Goal: Task Accomplishment & Management: Complete application form

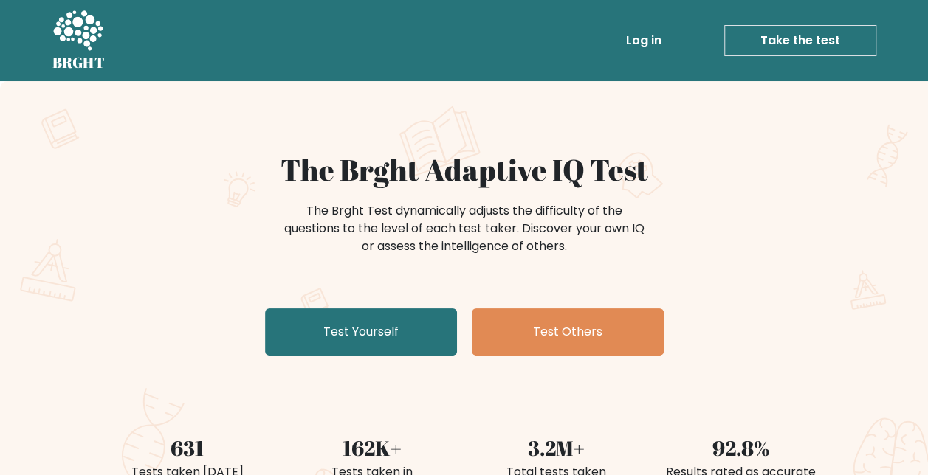
scroll to position [74, 0]
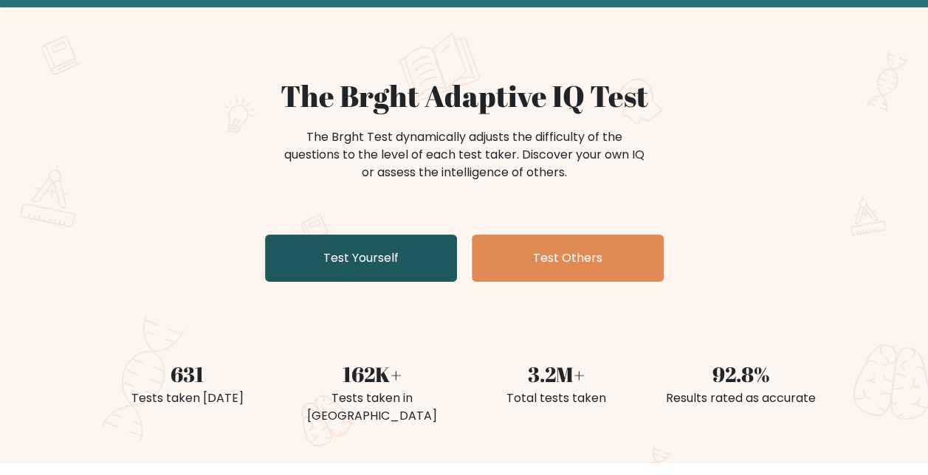
click at [404, 235] on link "Test Yourself" at bounding box center [361, 258] width 192 height 47
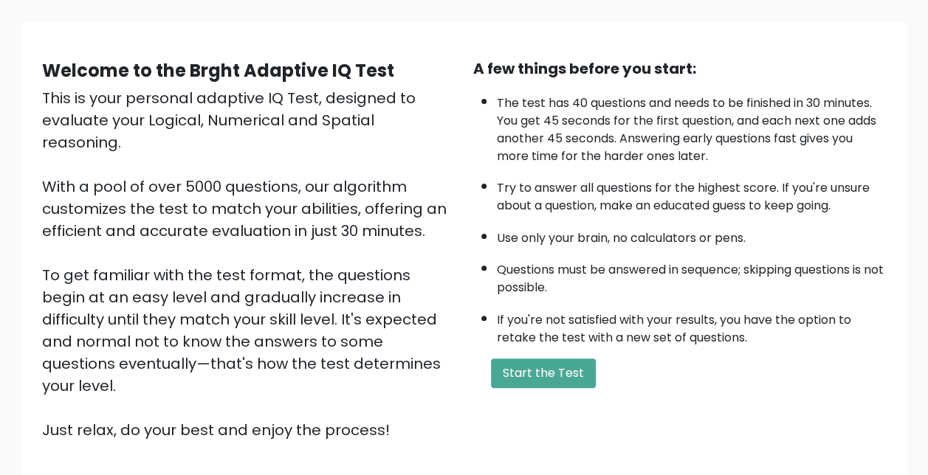
scroll to position [148, 0]
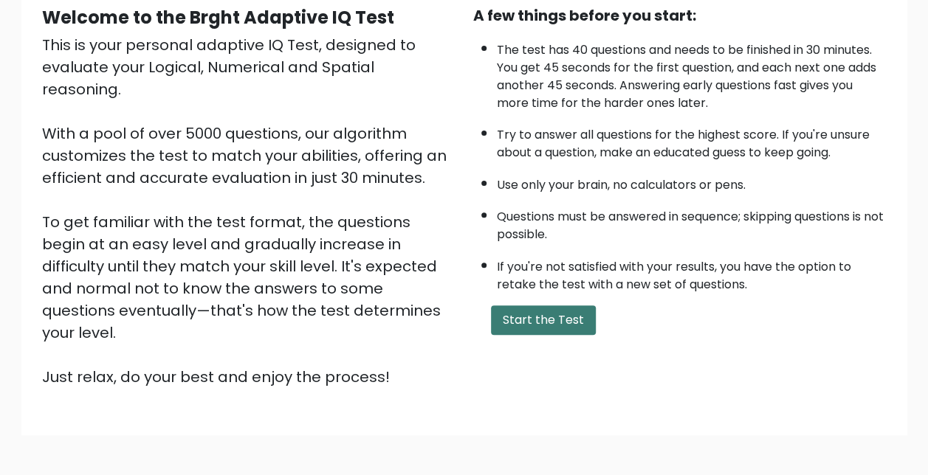
click at [547, 311] on button "Start the Test" at bounding box center [543, 321] width 105 height 30
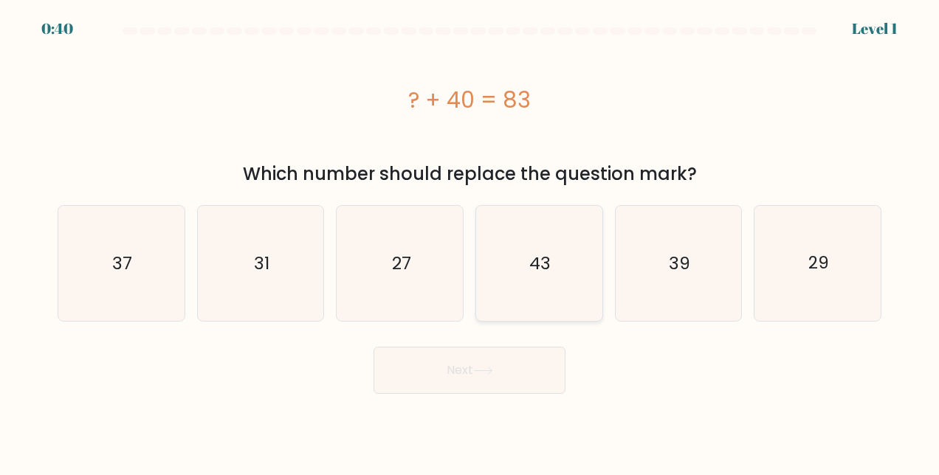
click at [534, 265] on text "43" at bounding box center [539, 264] width 21 height 24
click at [470, 241] on input "d. 43" at bounding box center [469, 240] width 1 height 4
radio input "true"
click at [448, 377] on button "Next" at bounding box center [469, 370] width 192 height 47
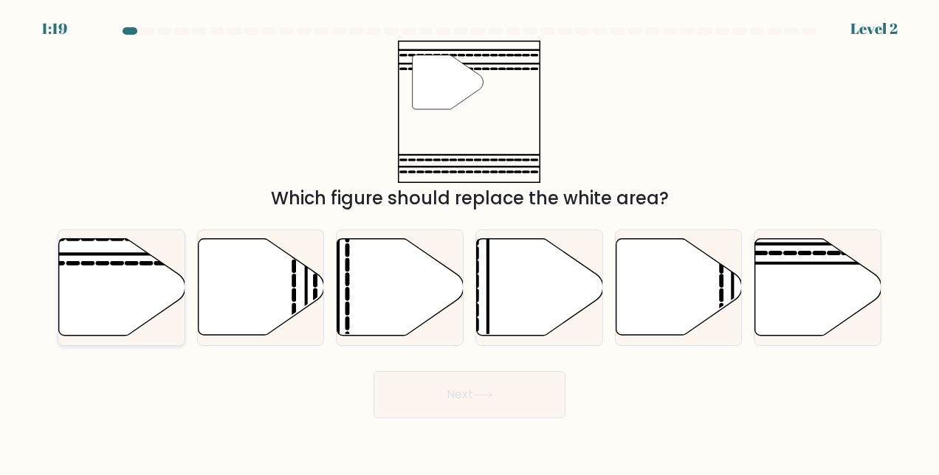
click at [130, 298] on icon at bounding box center [122, 287] width 126 height 97
click at [469, 241] on input "a." at bounding box center [469, 240] width 1 height 4
radio input "true"
click at [523, 387] on button "Next" at bounding box center [469, 394] width 192 height 47
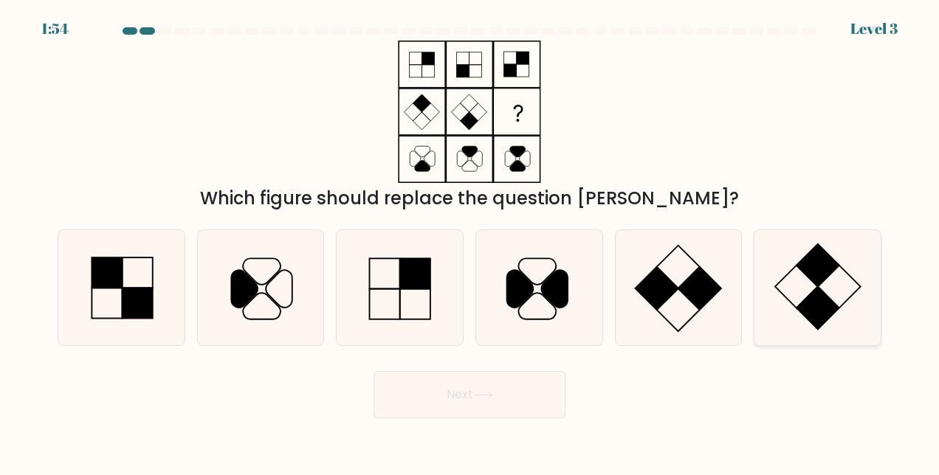
click at [811, 283] on icon at bounding box center [817, 287] width 115 height 115
click at [470, 241] on input "f." at bounding box center [469, 240] width 1 height 4
radio input "true"
click at [529, 412] on button "Next" at bounding box center [469, 394] width 192 height 47
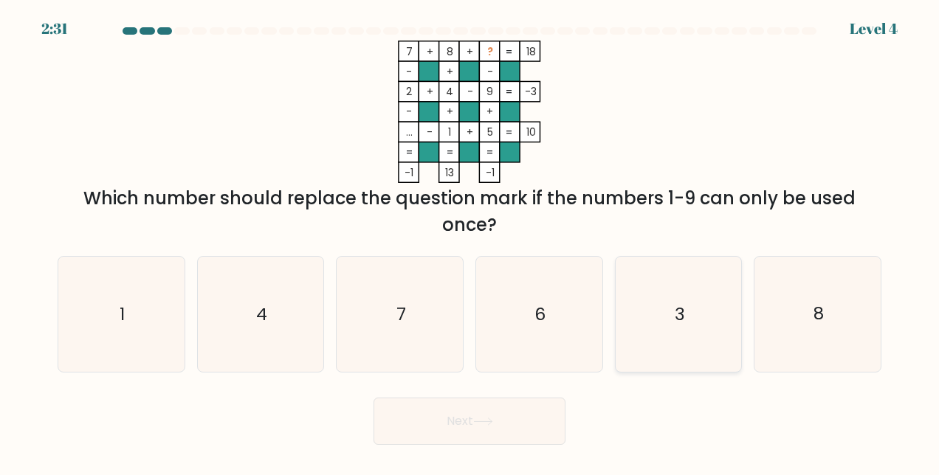
click at [712, 336] on icon "3" at bounding box center [678, 314] width 115 height 115
click at [470, 241] on input "e. 3" at bounding box center [469, 240] width 1 height 4
radio input "true"
click at [475, 421] on button "Next" at bounding box center [469, 421] width 192 height 47
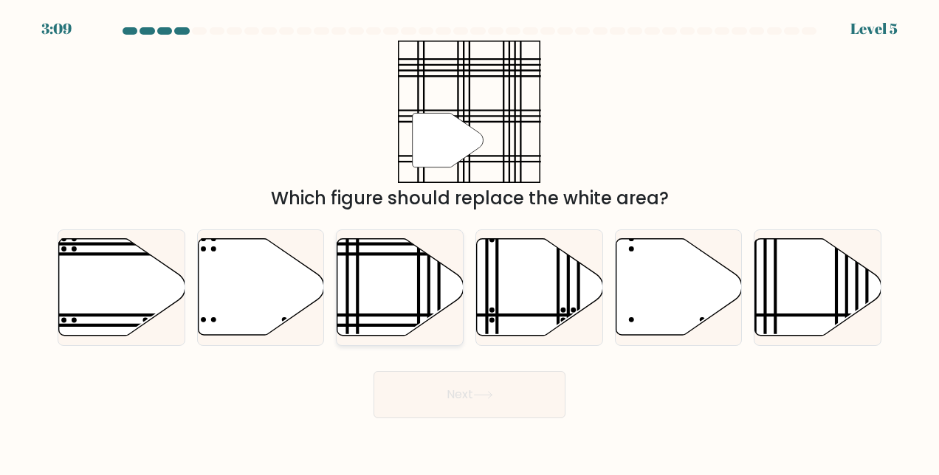
click at [407, 284] on icon at bounding box center [400, 287] width 126 height 97
click at [469, 241] on input "c." at bounding box center [469, 240] width 1 height 4
radio input "true"
click at [539, 397] on button "Next" at bounding box center [469, 394] width 192 height 47
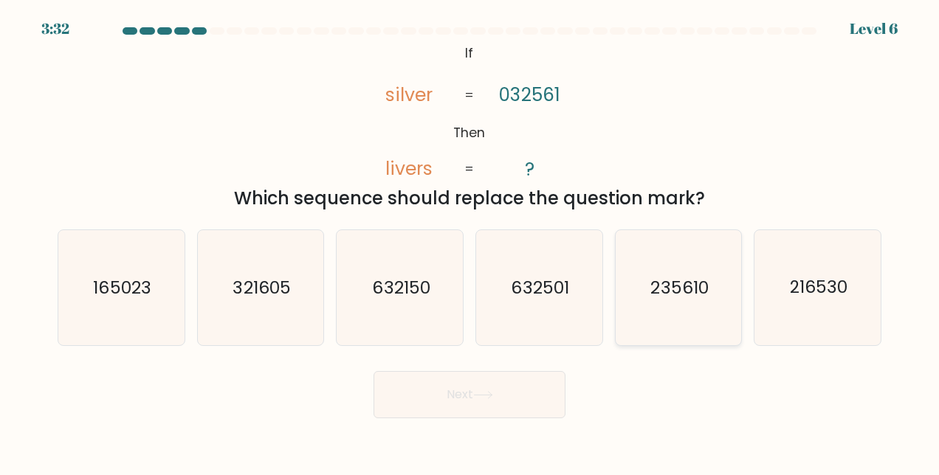
click at [694, 300] on text "235610" at bounding box center [680, 288] width 58 height 24
click at [470, 241] on input "e. 235610" at bounding box center [469, 240] width 1 height 4
radio input "true"
click at [497, 379] on button "Next" at bounding box center [469, 394] width 192 height 47
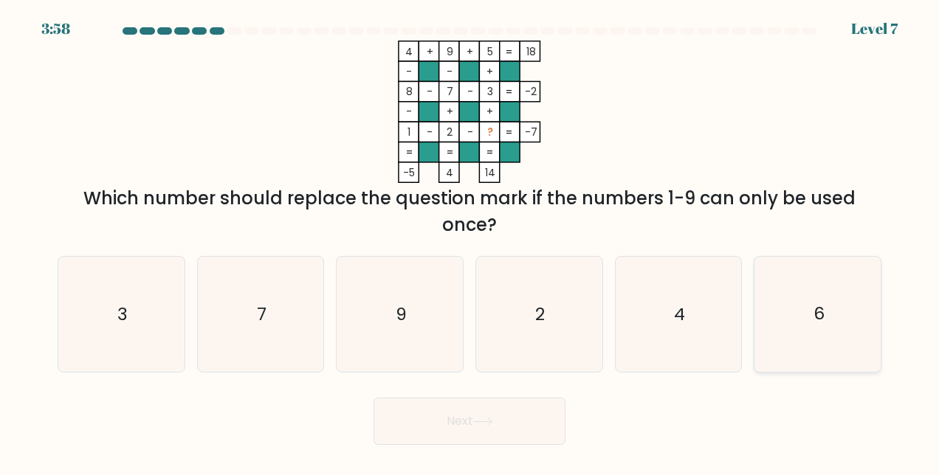
click at [817, 298] on icon "6" at bounding box center [817, 314] width 115 height 115
click at [470, 241] on input "f. 6" at bounding box center [469, 240] width 1 height 4
radio input "true"
click at [540, 407] on button "Next" at bounding box center [469, 421] width 192 height 47
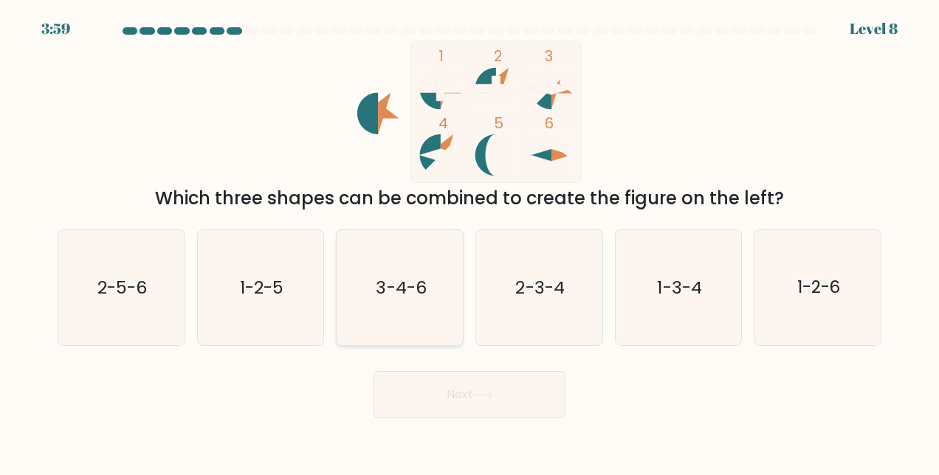
click at [425, 282] on text "3-4-6" at bounding box center [401, 288] width 50 height 24
click at [469, 241] on input "c. 3-4-6" at bounding box center [469, 240] width 1 height 4
radio input "true"
click at [469, 387] on button "Next" at bounding box center [469, 394] width 192 height 47
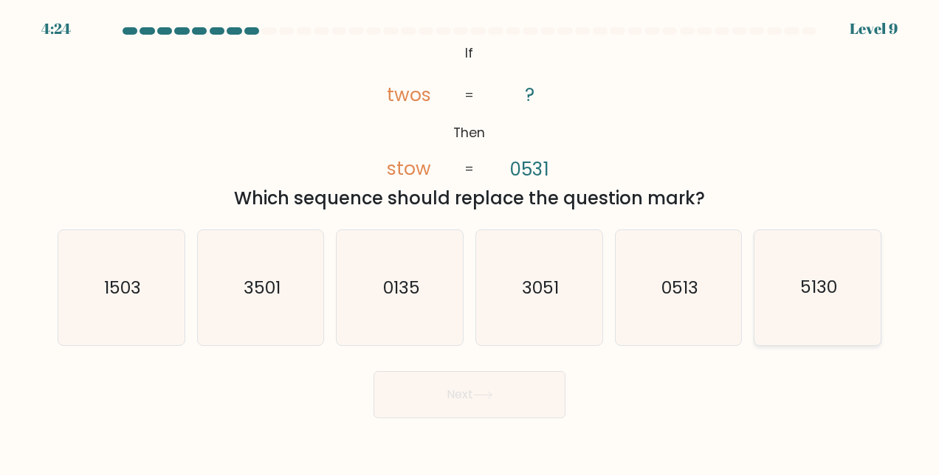
click at [822, 286] on text "5130" at bounding box center [818, 288] width 37 height 24
click at [470, 241] on input "f. 5130" at bounding box center [469, 240] width 1 height 4
radio input "true"
click at [534, 379] on button "Next" at bounding box center [469, 394] width 192 height 47
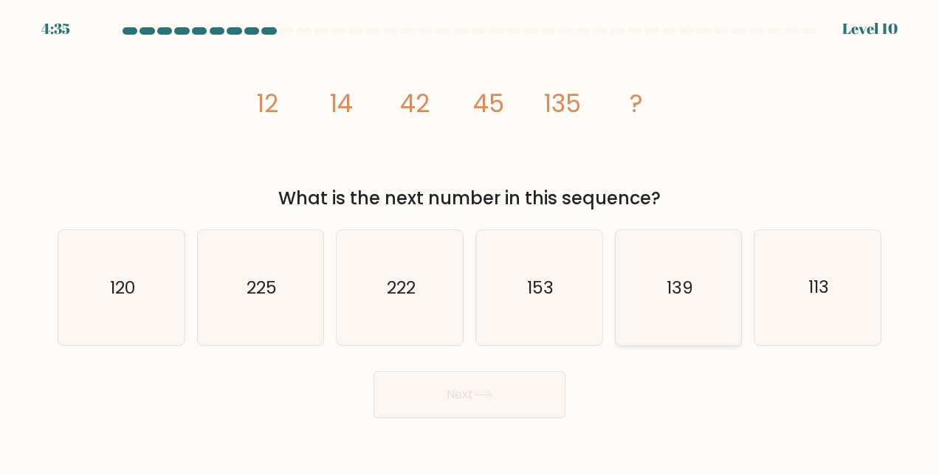
click at [692, 266] on icon "139" at bounding box center [678, 287] width 115 height 115
click at [470, 241] on input "e. 139" at bounding box center [469, 240] width 1 height 4
radio input "true"
click at [538, 396] on button "Next" at bounding box center [469, 394] width 192 height 47
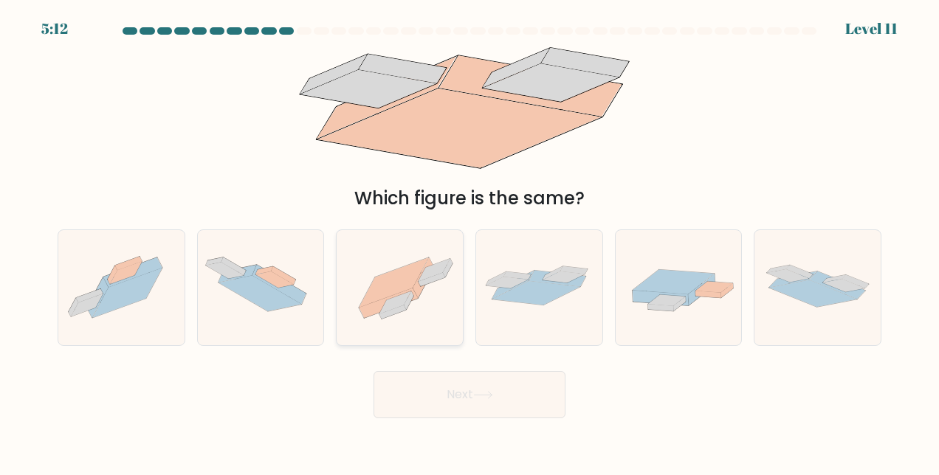
click at [441, 279] on icon at bounding box center [400, 288] width 126 height 94
click at [469, 241] on input "c." at bounding box center [469, 240] width 1 height 4
radio input "true"
click at [506, 390] on button "Next" at bounding box center [469, 394] width 192 height 47
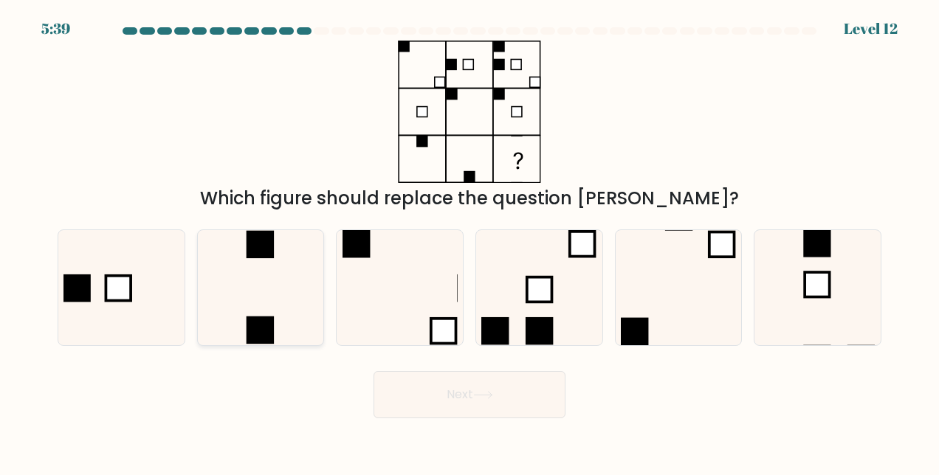
click at [290, 286] on icon at bounding box center [260, 287] width 115 height 115
click at [469, 241] on input "b." at bounding box center [469, 240] width 1 height 4
radio input "true"
click at [467, 400] on button "Next" at bounding box center [469, 394] width 192 height 47
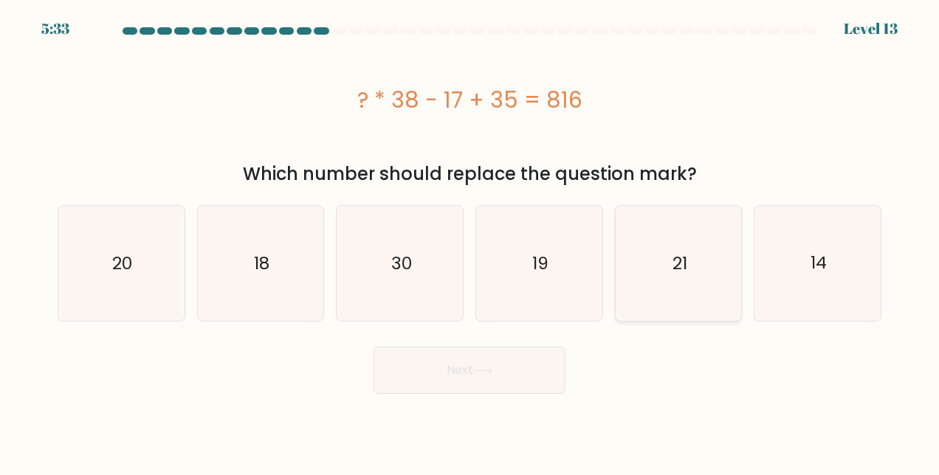
click at [673, 263] on text "21" at bounding box center [679, 264] width 15 height 24
click at [470, 241] on input "e. 21" at bounding box center [469, 240] width 1 height 4
radio input "true"
click at [524, 361] on button "Next" at bounding box center [469, 370] width 192 height 47
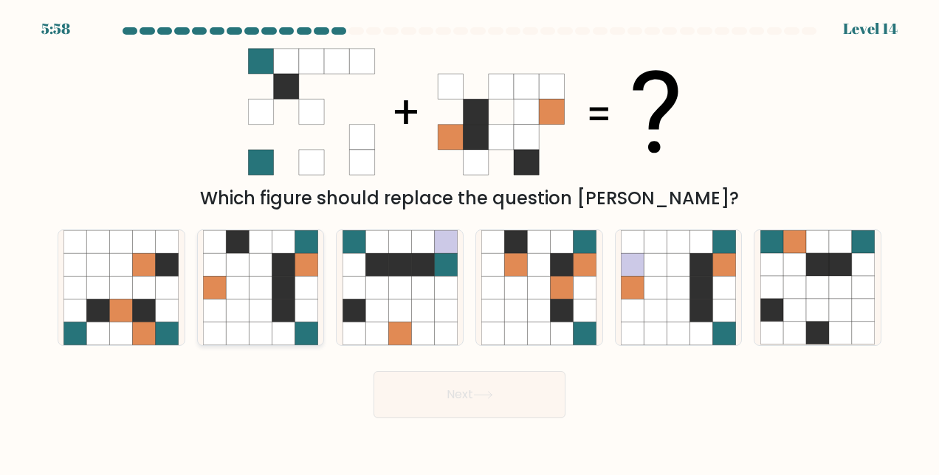
click at [285, 266] on icon at bounding box center [283, 265] width 23 height 23
click at [469, 241] on input "b." at bounding box center [469, 240] width 1 height 4
radio input "true"
click at [440, 402] on button "Next" at bounding box center [469, 394] width 192 height 47
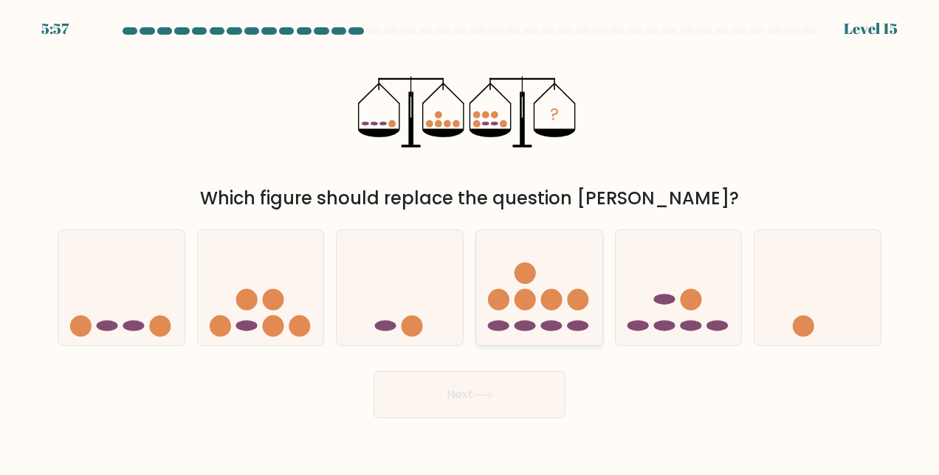
click at [530, 312] on icon at bounding box center [539, 288] width 126 height 104
click at [470, 241] on input "d." at bounding box center [469, 240] width 1 height 4
radio input "true"
drag, startPoint x: 669, startPoint y: 319, endPoint x: 654, endPoint y: 328, distance: 17.2
click at [669, 320] on icon at bounding box center [679, 288] width 126 height 104
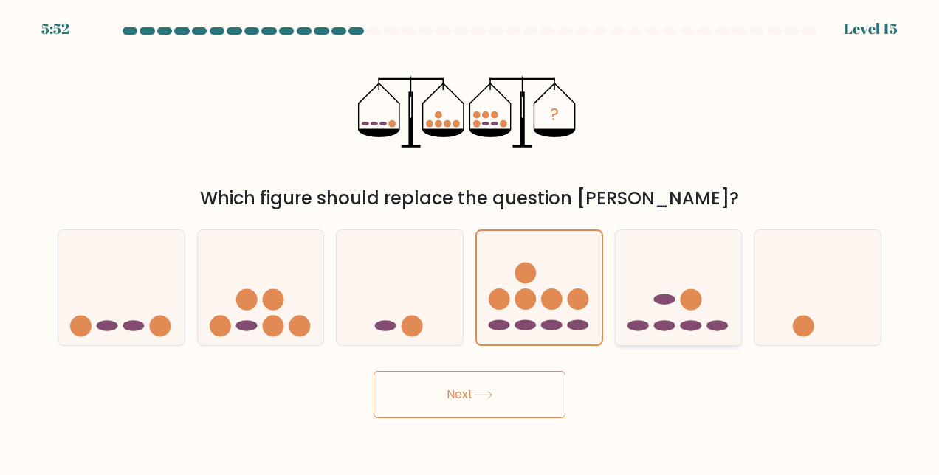
click at [470, 241] on input "e." at bounding box center [469, 240] width 1 height 4
radio input "true"
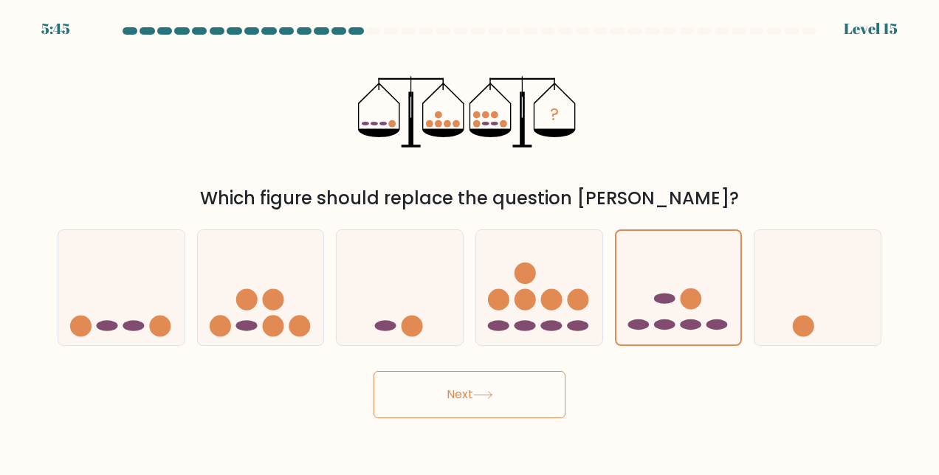
click at [520, 393] on button "Next" at bounding box center [469, 394] width 192 height 47
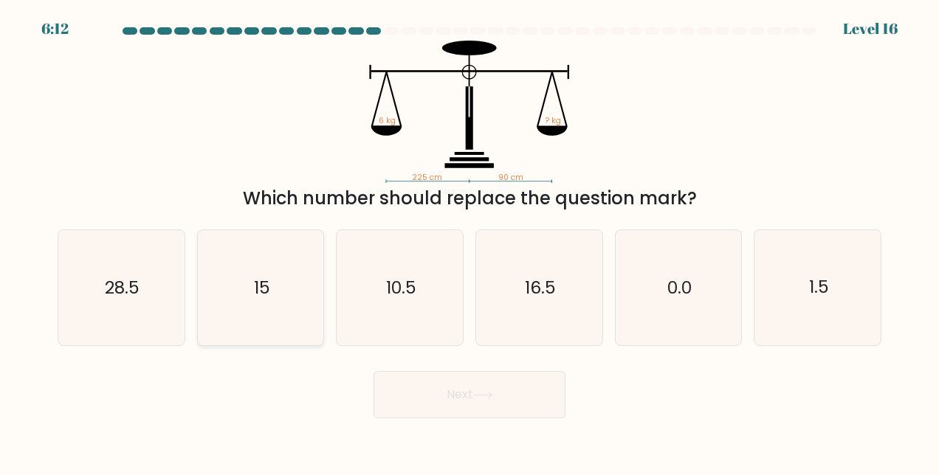
click at [286, 288] on icon "15" at bounding box center [260, 287] width 115 height 115
click at [469, 241] on input "b. 15" at bounding box center [469, 240] width 1 height 4
radio input "true"
click at [531, 392] on button "Next" at bounding box center [469, 394] width 192 height 47
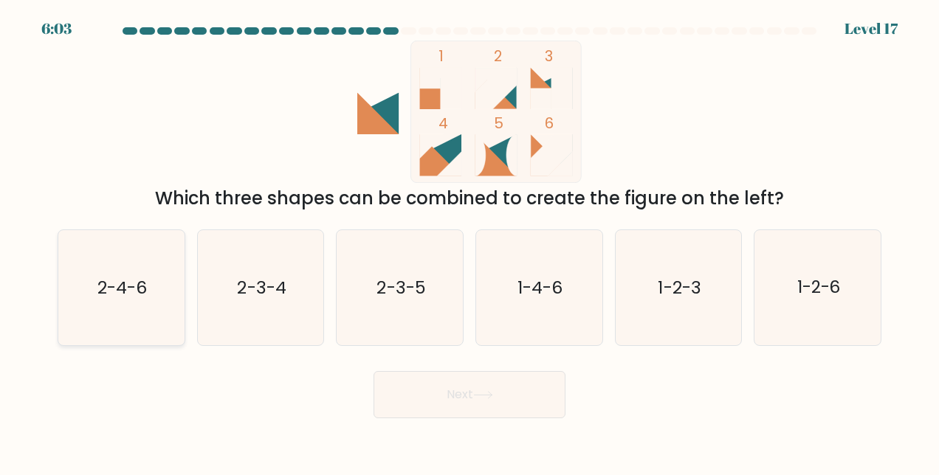
click at [116, 260] on icon "2-4-6" at bounding box center [120, 287] width 115 height 115
click at [469, 241] on input "a. 2-4-6" at bounding box center [469, 240] width 1 height 4
radio input "true"
click at [406, 399] on button "Next" at bounding box center [469, 394] width 192 height 47
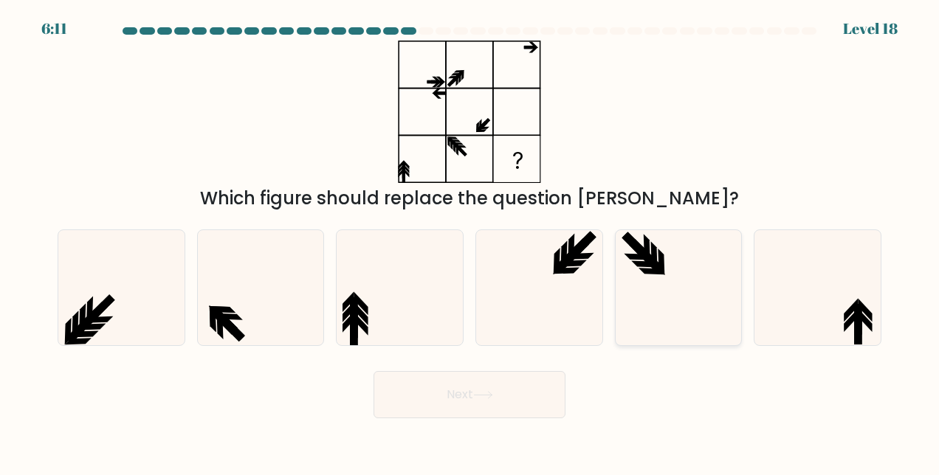
click at [675, 288] on icon at bounding box center [678, 287] width 115 height 115
click at [470, 241] on input "e." at bounding box center [469, 240] width 1 height 4
radio input "true"
click at [516, 389] on button "Next" at bounding box center [469, 394] width 192 height 47
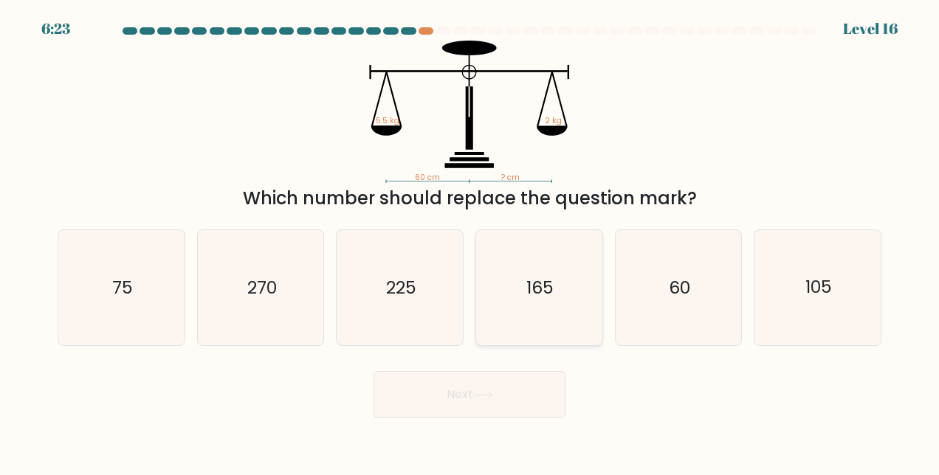
click at [544, 285] on text "165" at bounding box center [539, 288] width 27 height 24
click at [470, 241] on input "d. 165" at bounding box center [469, 240] width 1 height 4
radio input "true"
click at [505, 401] on button "Next" at bounding box center [469, 394] width 192 height 47
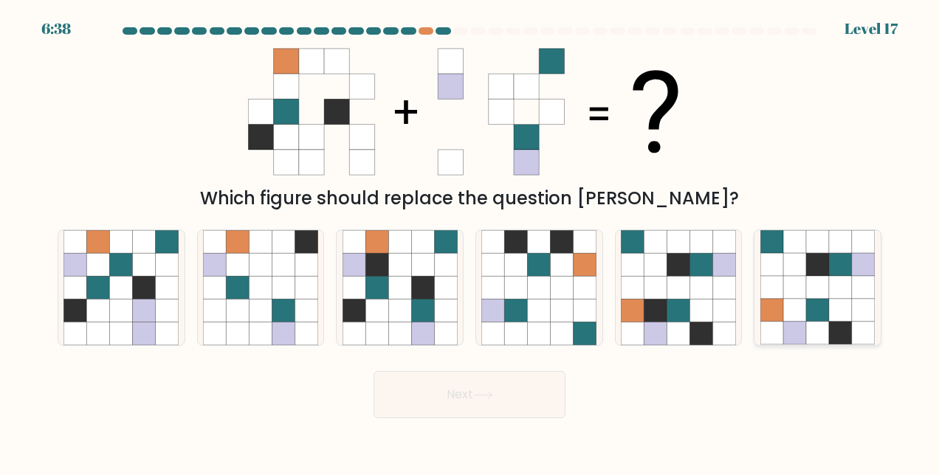
click at [799, 268] on icon at bounding box center [794, 265] width 23 height 23
click at [470, 241] on input "f." at bounding box center [469, 240] width 1 height 4
radio input "true"
click at [559, 381] on button "Next" at bounding box center [469, 394] width 192 height 47
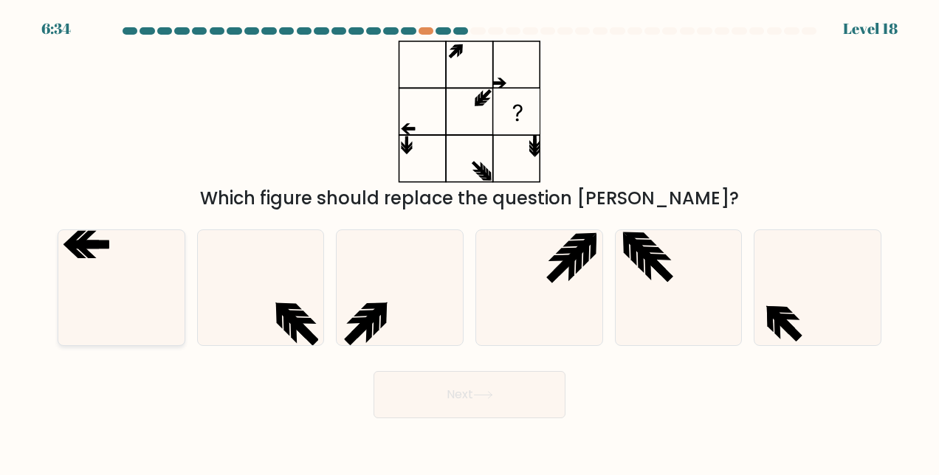
click at [128, 279] on icon at bounding box center [120, 287] width 115 height 115
click at [469, 241] on input "a." at bounding box center [469, 240] width 1 height 4
radio input "true"
click at [428, 387] on button "Next" at bounding box center [469, 394] width 192 height 47
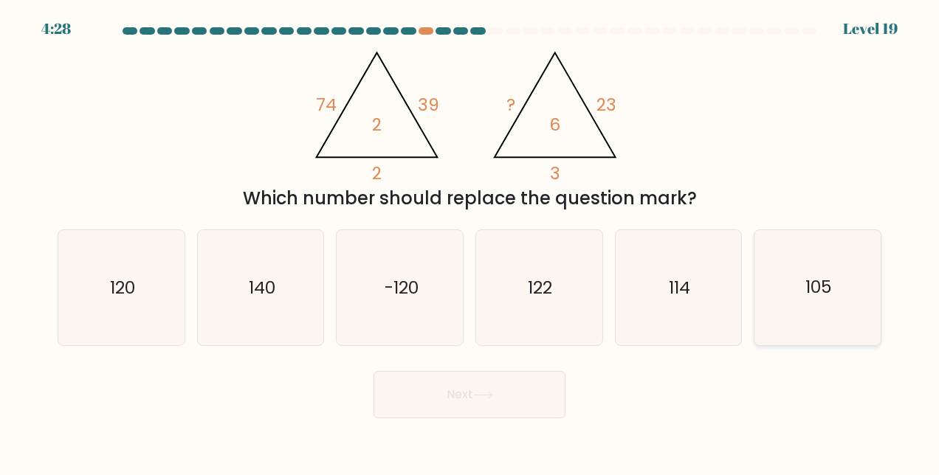
click at [832, 304] on icon "105" at bounding box center [817, 287] width 115 height 115
click at [470, 241] on input "f. 105" at bounding box center [469, 240] width 1 height 4
radio input "true"
click at [492, 400] on button "Next" at bounding box center [469, 394] width 192 height 47
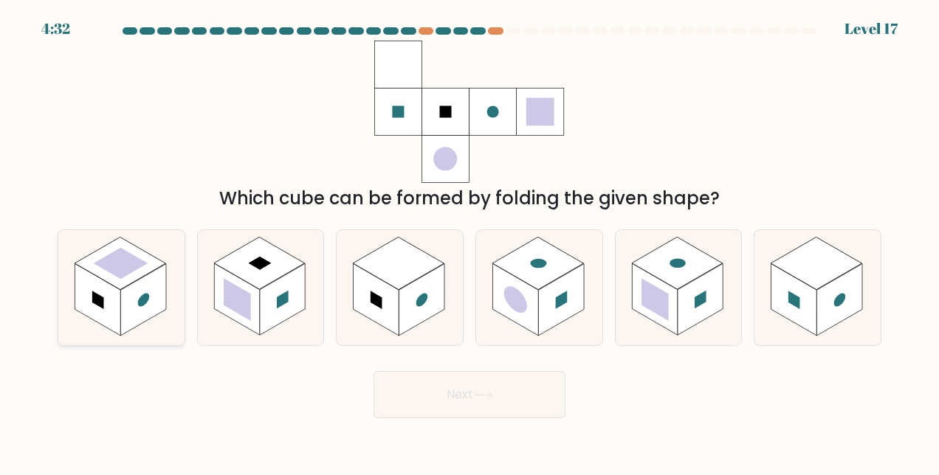
click at [139, 293] on rect at bounding box center [143, 300] width 46 height 72
click at [469, 241] on input "a." at bounding box center [469, 240] width 1 height 4
radio input "true"
drag, startPoint x: 470, startPoint y: 398, endPoint x: 398, endPoint y: 344, distance: 90.2
click at [471, 397] on button "Next" at bounding box center [469, 394] width 192 height 47
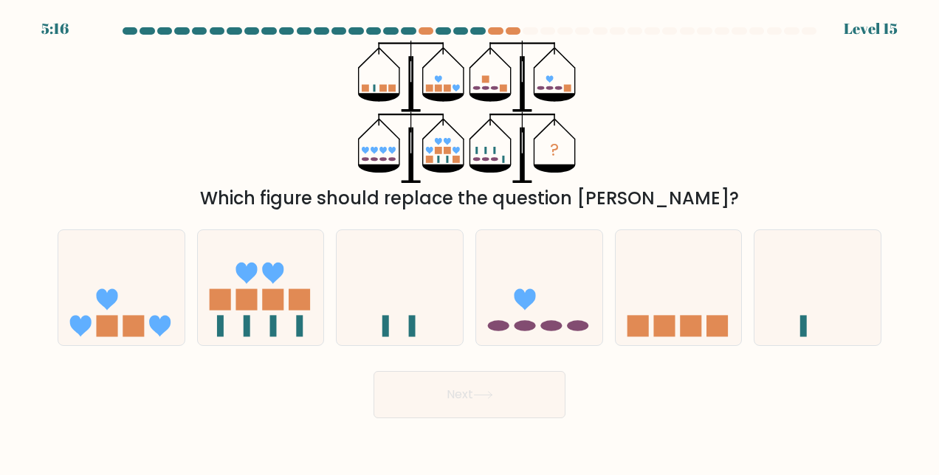
click at [718, 106] on div "? Which figure should replace the question mark?" at bounding box center [469, 126] width 841 height 171
click at [531, 329] on ellipse at bounding box center [524, 325] width 21 height 11
click at [470, 241] on input "d." at bounding box center [469, 240] width 1 height 4
radio input "true"
click at [515, 396] on button "Next" at bounding box center [469, 394] width 192 height 47
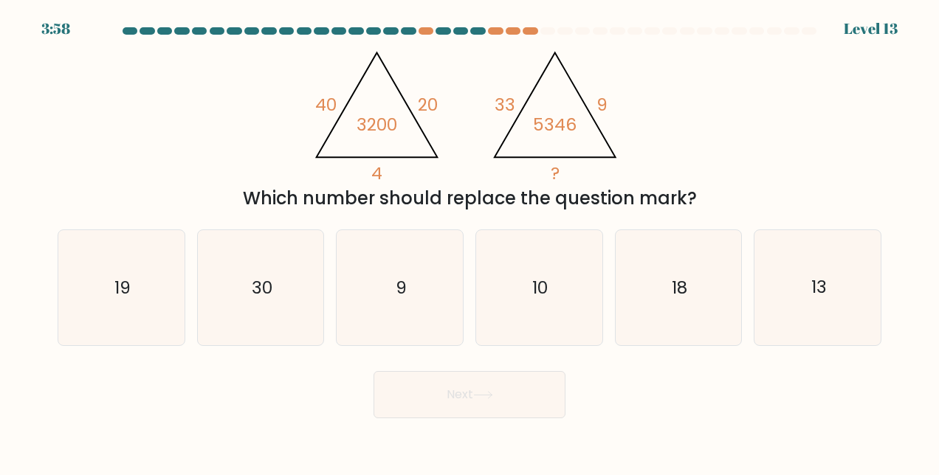
click at [683, 109] on div "@import url('https://fonts.googleapis.com/css?family=Abril+Fatface:400,100,100i…" at bounding box center [469, 126] width 841 height 171
click at [653, 307] on icon "18" at bounding box center [678, 287] width 115 height 115
click at [470, 241] on input "e. 18" at bounding box center [469, 240] width 1 height 4
radio input "true"
click at [497, 399] on button "Next" at bounding box center [469, 394] width 192 height 47
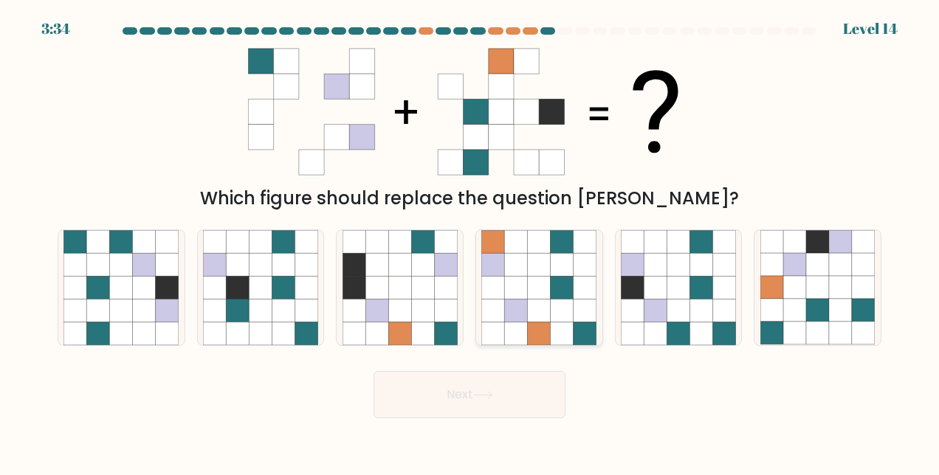
click at [528, 278] on icon at bounding box center [539, 288] width 23 height 23
click at [470, 241] on input "d." at bounding box center [469, 240] width 1 height 4
radio input "true"
click at [777, 277] on icon at bounding box center [771, 288] width 23 height 23
click at [470, 241] on input "f." at bounding box center [469, 240] width 1 height 4
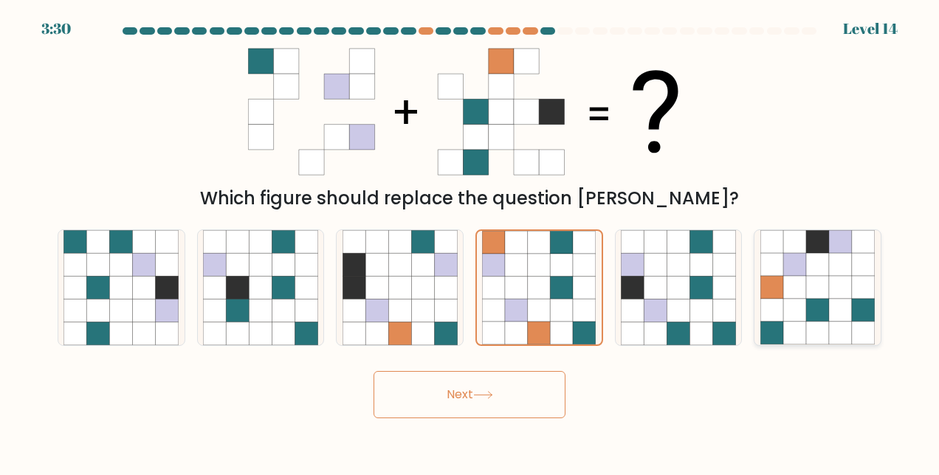
radio input "true"
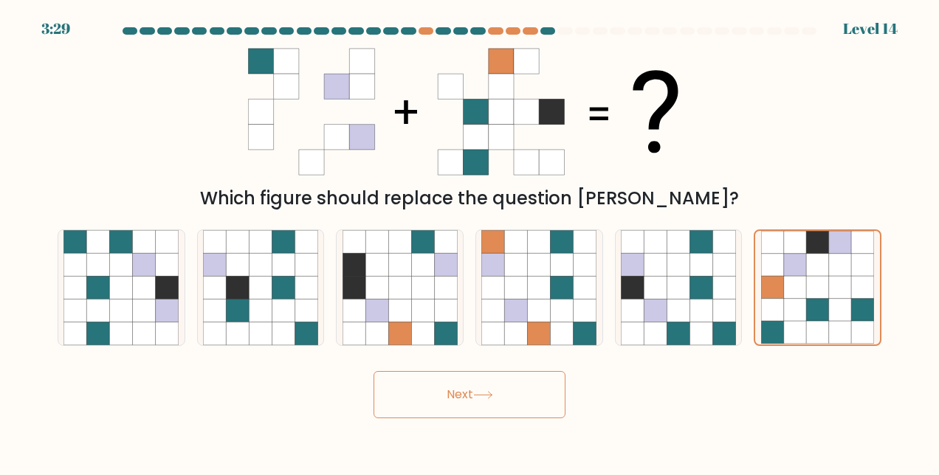
click at [509, 385] on button "Next" at bounding box center [469, 394] width 192 height 47
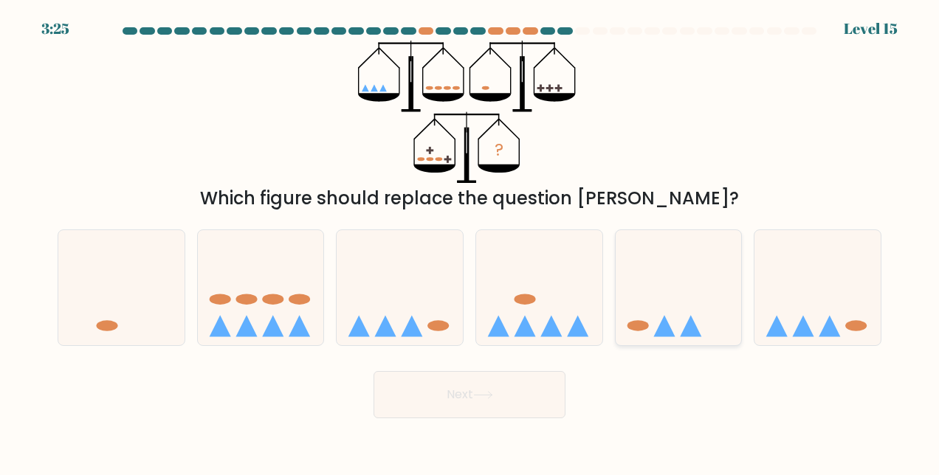
click at [659, 311] on icon at bounding box center [679, 288] width 126 height 104
click at [470, 241] on input "e." at bounding box center [469, 240] width 1 height 4
radio input "true"
click at [503, 390] on button "Next" at bounding box center [469, 394] width 192 height 47
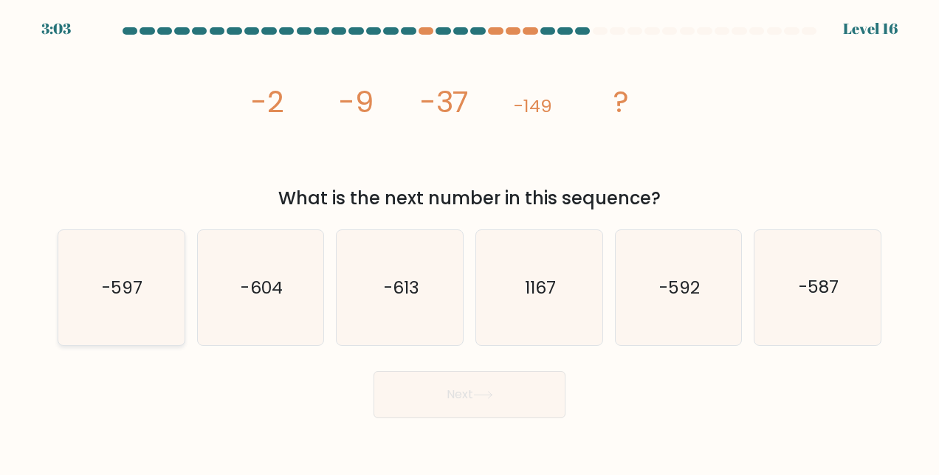
click at [138, 276] on text "-597" at bounding box center [122, 288] width 41 height 24
click at [469, 241] on input "a. -597" at bounding box center [469, 240] width 1 height 4
radio input "true"
click at [506, 399] on button "Next" at bounding box center [469, 394] width 192 height 47
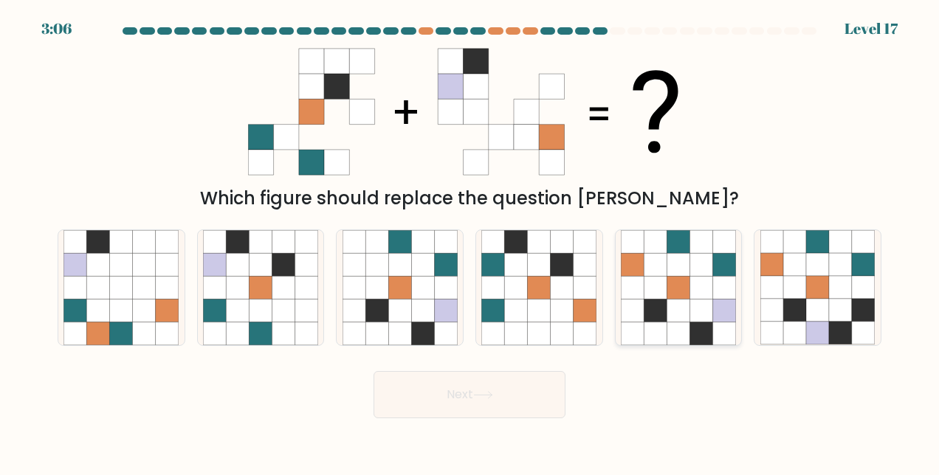
click at [713, 277] on icon at bounding box center [723, 288] width 23 height 23
click at [470, 241] on input "e." at bounding box center [469, 240] width 1 height 4
radio input "true"
click at [552, 366] on div "Next" at bounding box center [469, 391] width 841 height 55
click at [528, 396] on button "Next" at bounding box center [469, 394] width 192 height 47
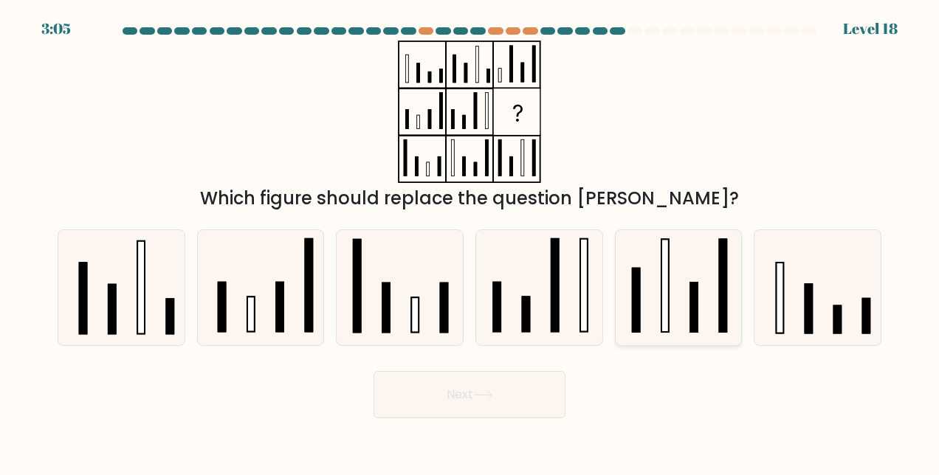
click at [660, 316] on icon at bounding box center [678, 287] width 115 height 115
click at [470, 241] on input "e." at bounding box center [469, 240] width 1 height 4
radio input "true"
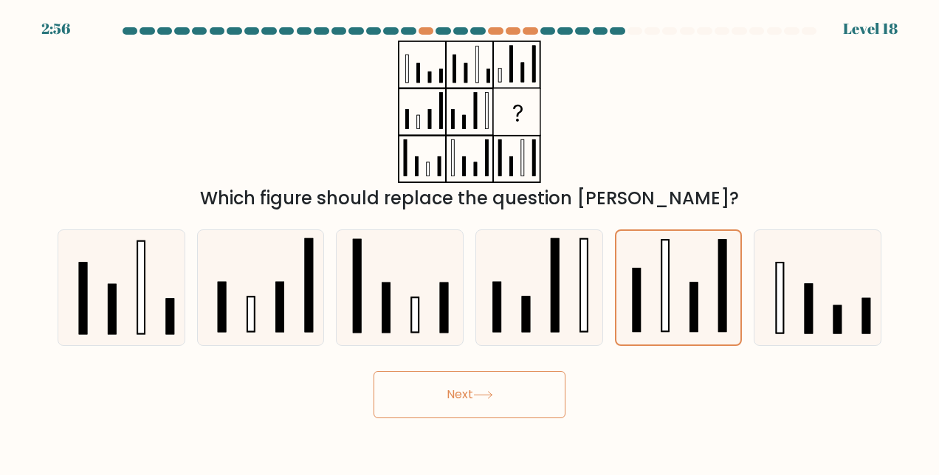
click at [523, 381] on button "Next" at bounding box center [469, 394] width 192 height 47
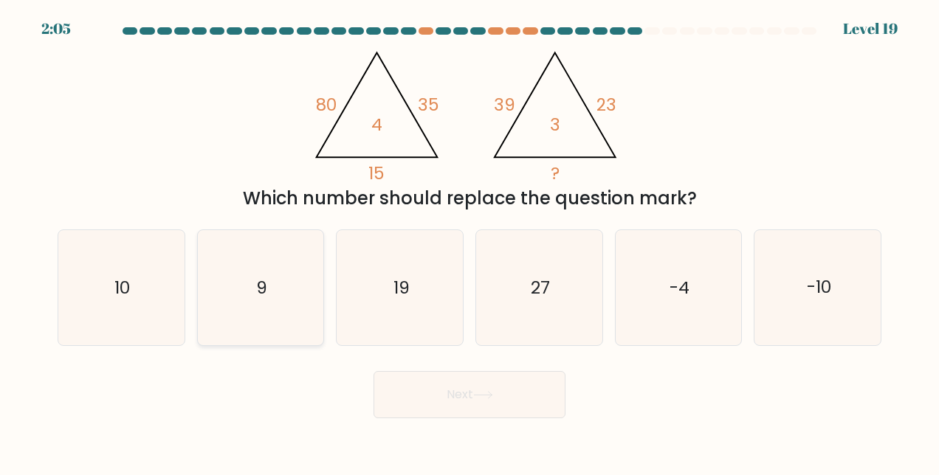
click at [267, 286] on icon "9" at bounding box center [260, 287] width 115 height 115
click at [469, 241] on input "b. 9" at bounding box center [469, 240] width 1 height 4
radio input "true"
click at [656, 312] on icon "-4" at bounding box center [678, 287] width 115 height 115
click at [470, 241] on input "e. -4" at bounding box center [469, 240] width 1 height 4
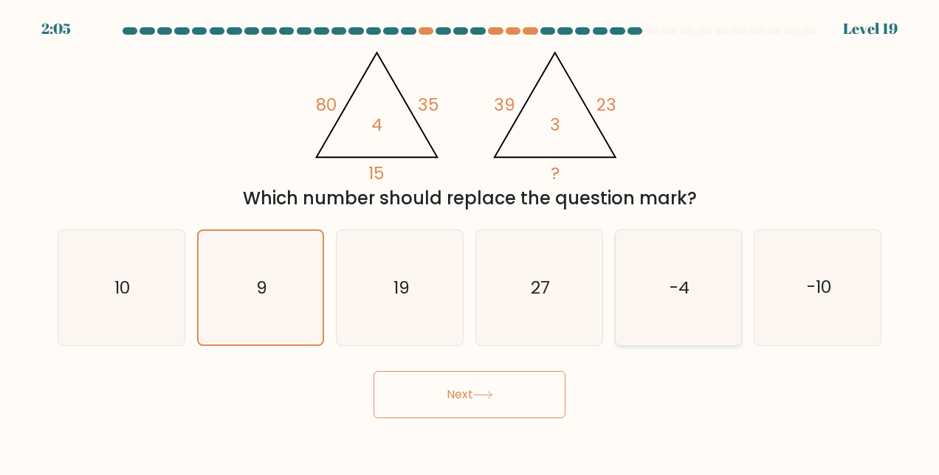
radio input "true"
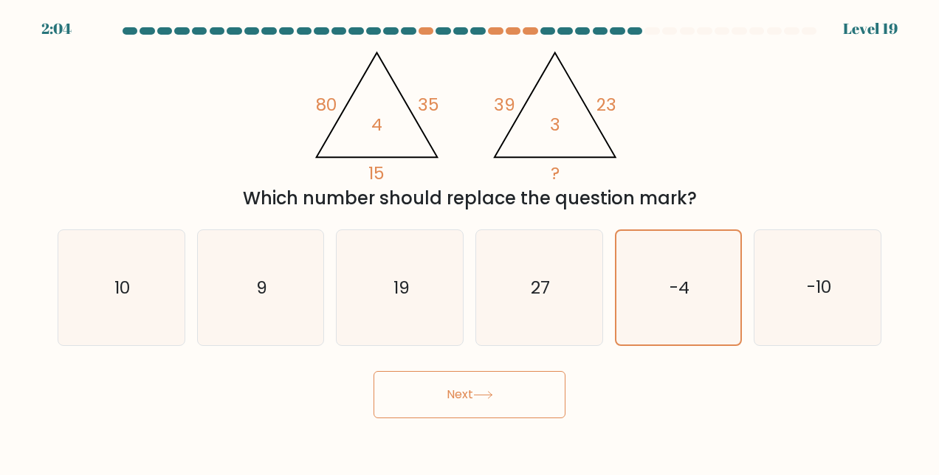
click at [493, 391] on icon at bounding box center [483, 395] width 20 height 8
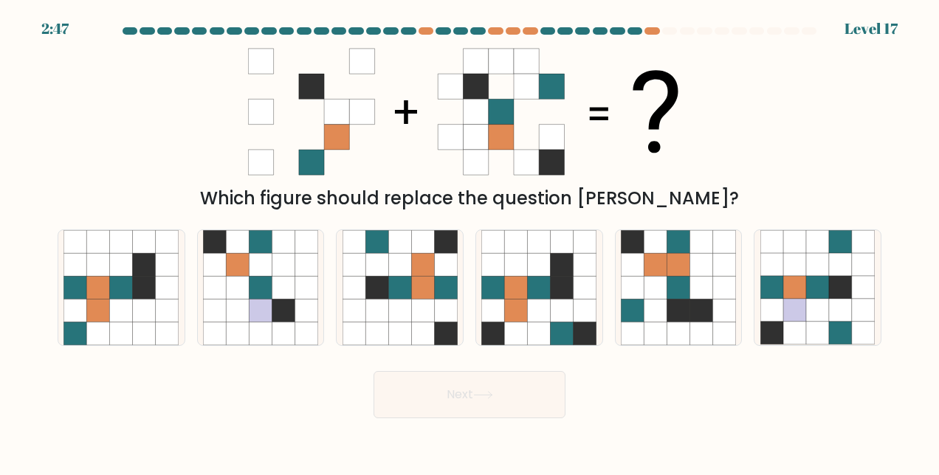
click at [764, 105] on div "Which figure should replace the question mark?" at bounding box center [469, 126] width 841 height 171
click at [679, 294] on icon at bounding box center [677, 288] width 23 height 23
click at [470, 241] on input "e." at bounding box center [469, 240] width 1 height 4
radio input "true"
click at [481, 413] on button "Next" at bounding box center [469, 394] width 192 height 47
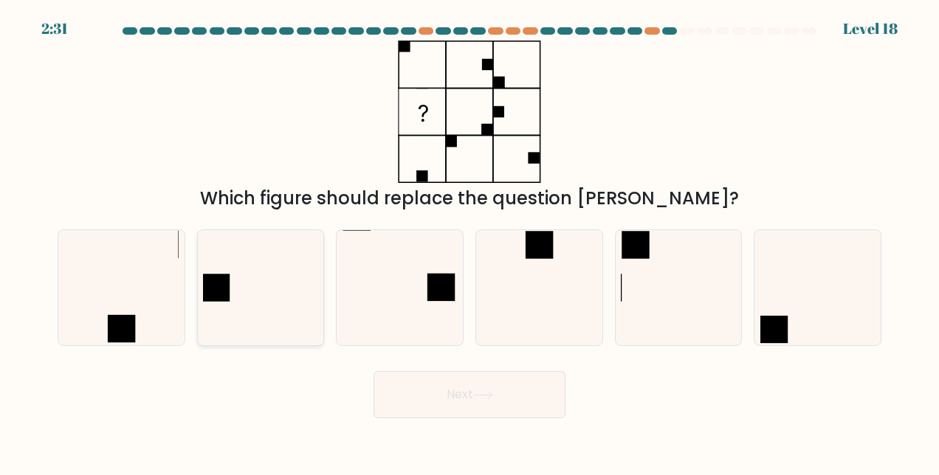
click at [249, 252] on icon at bounding box center [260, 287] width 115 height 115
click at [469, 241] on input "b." at bounding box center [469, 240] width 1 height 4
radio input "true"
click at [675, 288] on icon at bounding box center [678, 287] width 115 height 115
click at [470, 241] on input "e." at bounding box center [469, 240] width 1 height 4
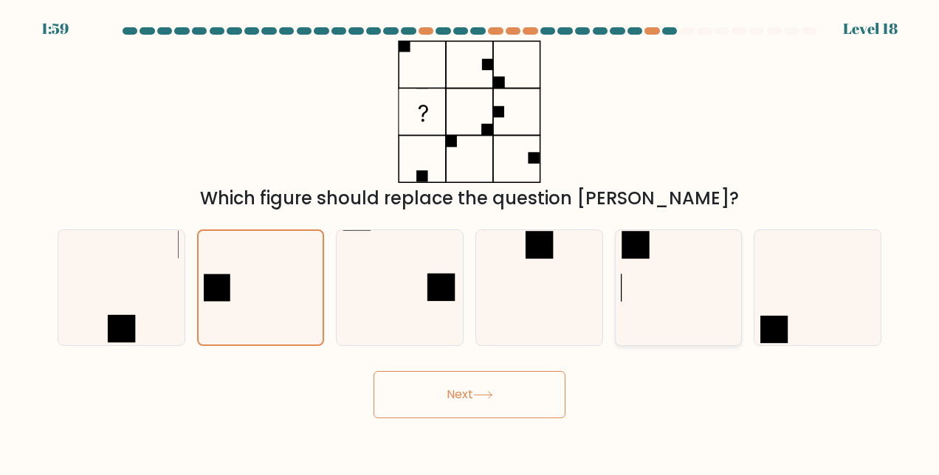
radio input "true"
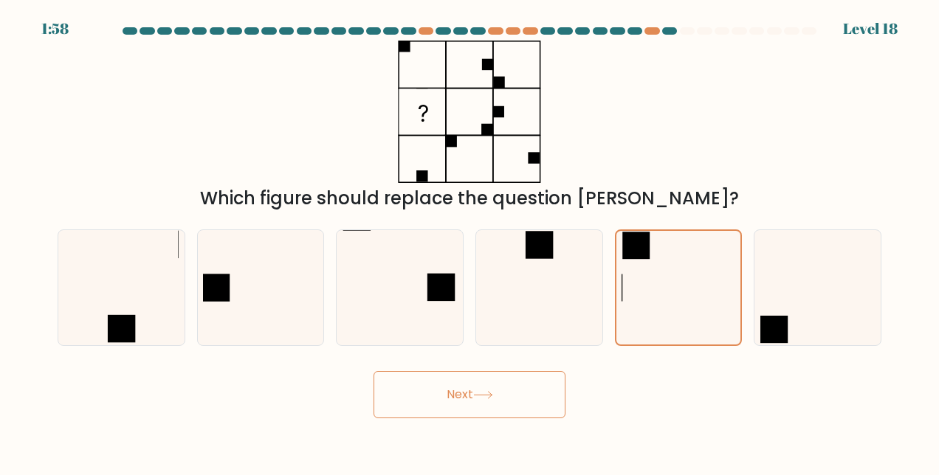
click at [467, 401] on button "Next" at bounding box center [469, 394] width 192 height 47
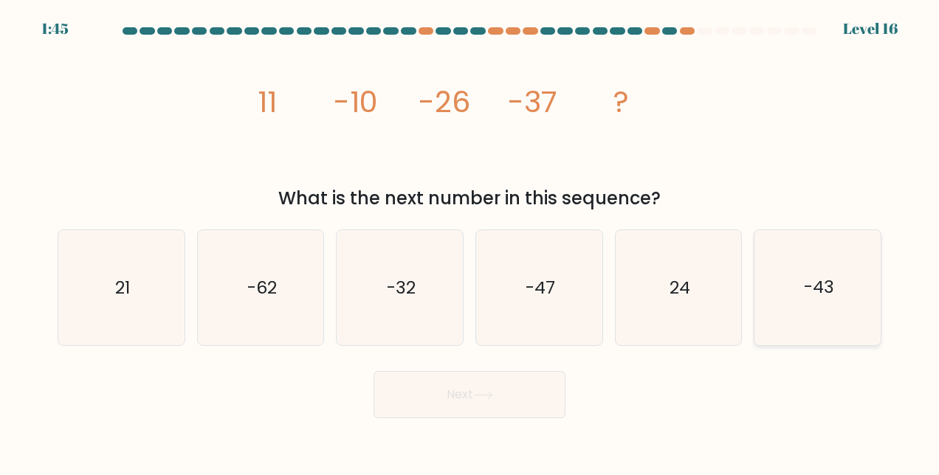
click at [794, 294] on icon "-43" at bounding box center [817, 287] width 115 height 115
click at [470, 241] on input "f. -43" at bounding box center [469, 240] width 1 height 4
radio input "true"
click at [419, 394] on button "Next" at bounding box center [469, 394] width 192 height 47
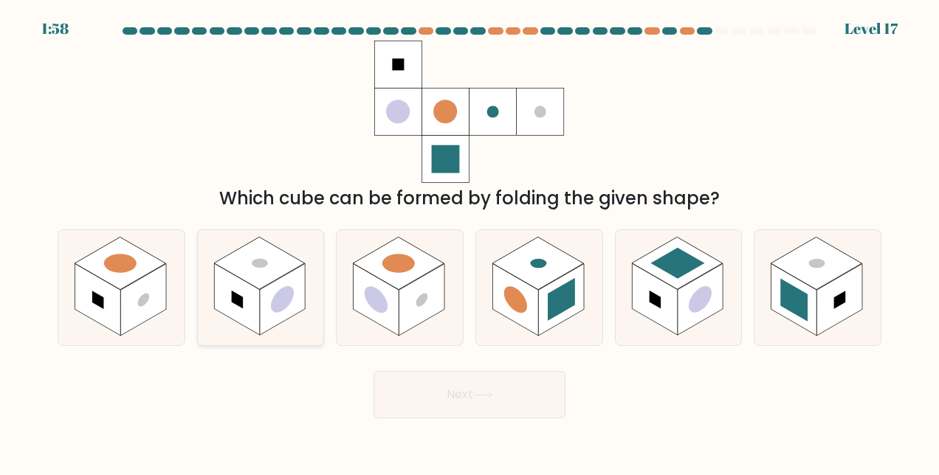
click at [272, 267] on rect at bounding box center [259, 264] width 91 height 52
click at [469, 241] on input "b." at bounding box center [469, 240] width 1 height 4
radio input "true"
click at [536, 392] on button "Next" at bounding box center [469, 394] width 192 height 47
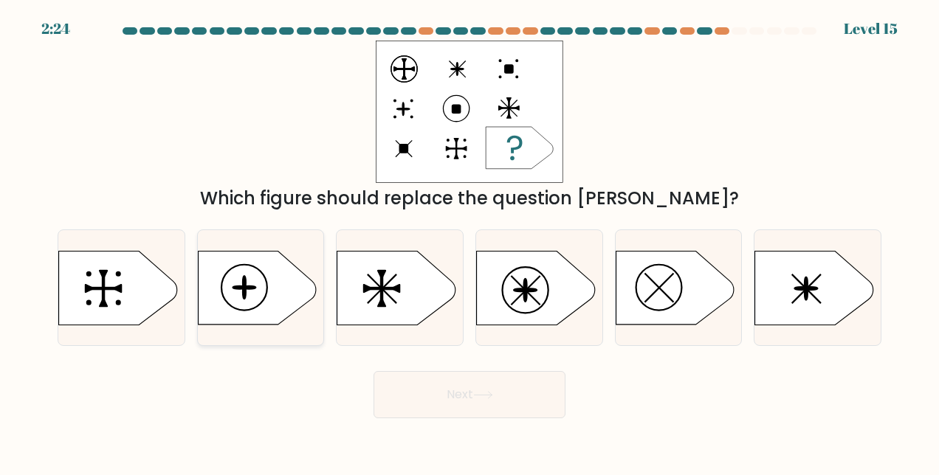
click at [240, 295] on icon at bounding box center [257, 288] width 118 height 74
click at [469, 241] on input "b." at bounding box center [469, 240] width 1 height 4
radio input "true"
click at [496, 390] on button "Next" at bounding box center [469, 394] width 192 height 47
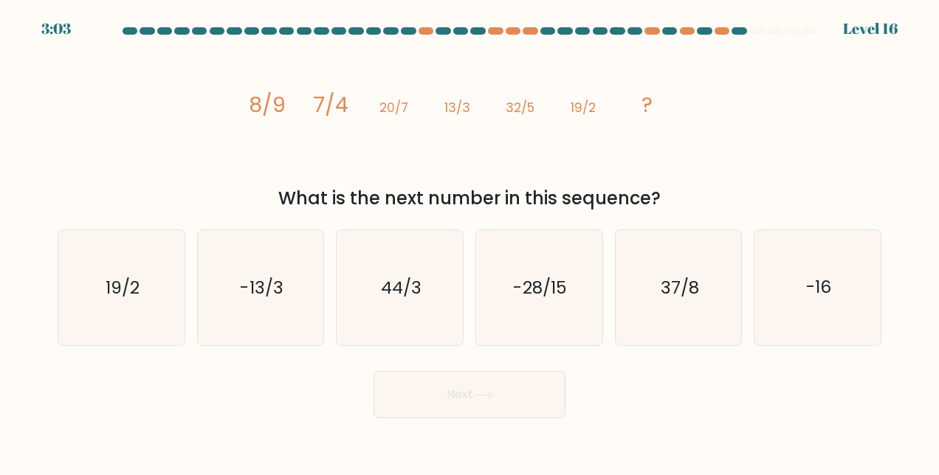
click at [689, 126] on icon "image/svg+xml 8/9 7/4 20/7 13/3 32/5 19/2 ?" at bounding box center [469, 112] width 443 height 142
click at [415, 308] on icon "44/3" at bounding box center [399, 287] width 115 height 115
click at [469, 241] on input "c. 44/3" at bounding box center [469, 240] width 1 height 4
radio input "true"
click at [504, 407] on button "Next" at bounding box center [469, 394] width 192 height 47
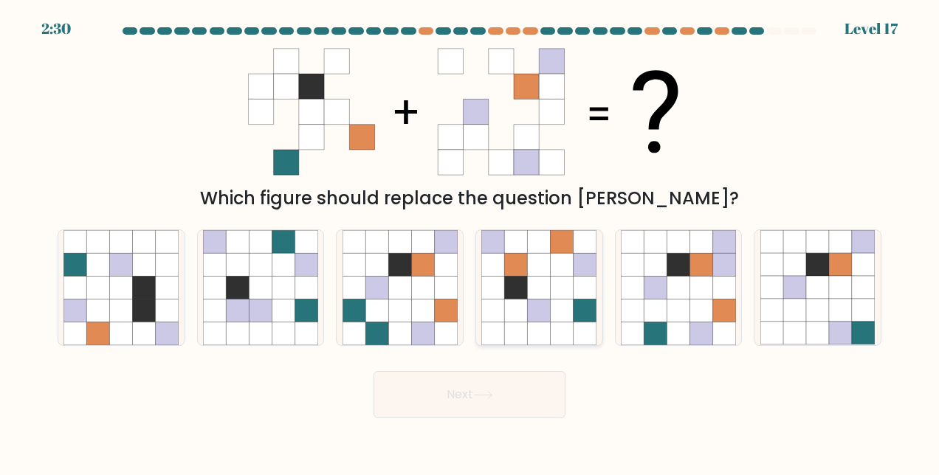
click at [546, 291] on icon at bounding box center [539, 288] width 23 height 23
click at [470, 241] on input "d." at bounding box center [469, 240] width 1 height 4
radio input "true"
click at [520, 412] on button "Next" at bounding box center [469, 394] width 192 height 47
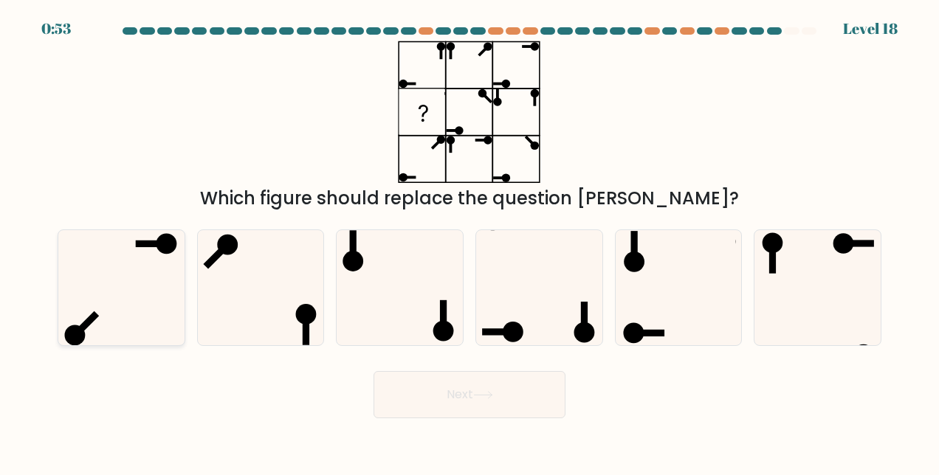
click at [151, 283] on icon at bounding box center [120, 287] width 115 height 115
click at [469, 241] on input "a." at bounding box center [469, 240] width 1 height 4
radio input "true"
click at [438, 394] on button "Next" at bounding box center [469, 394] width 192 height 47
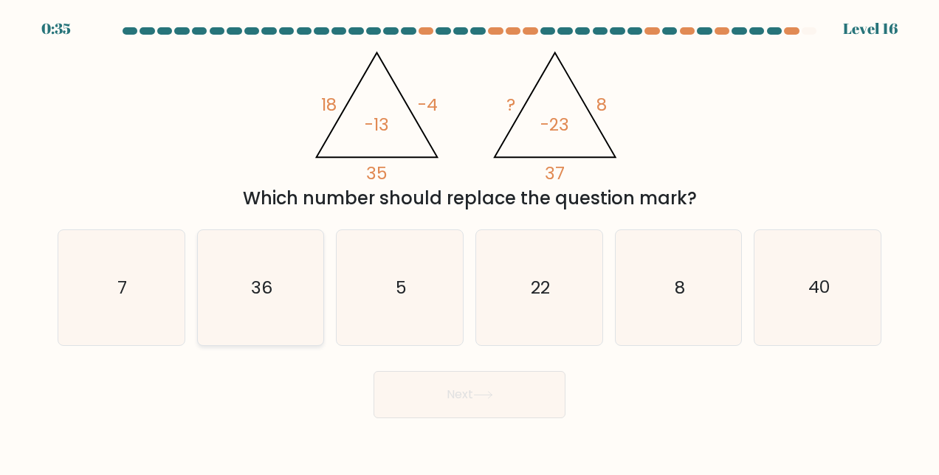
click at [276, 297] on icon "36" at bounding box center [260, 287] width 115 height 115
click at [469, 241] on input "b. 36" at bounding box center [469, 240] width 1 height 4
radio input "true"
click at [788, 243] on icon "40" at bounding box center [817, 287] width 115 height 115
click at [470, 241] on input "f. 40" at bounding box center [469, 240] width 1 height 4
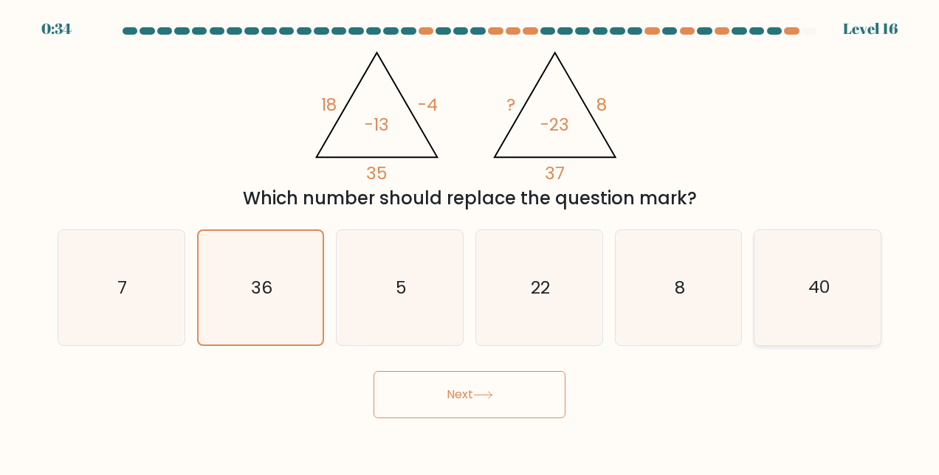
radio input "true"
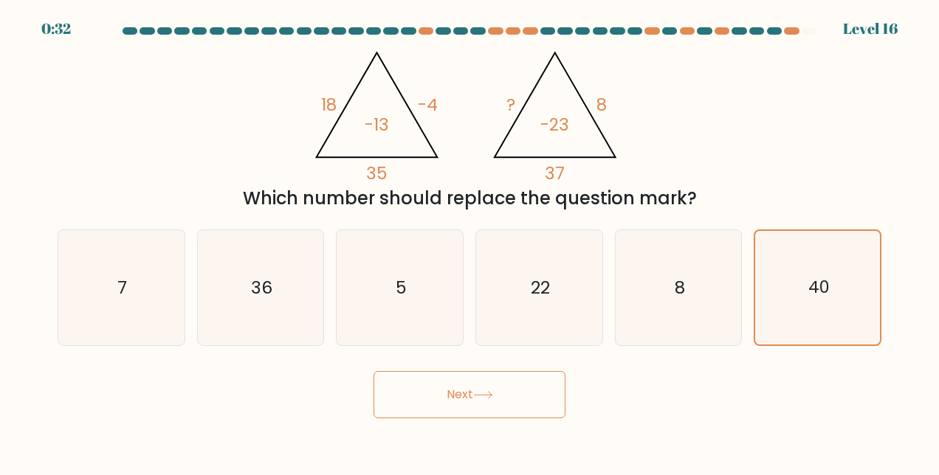
click at [465, 410] on button "Next" at bounding box center [469, 394] width 192 height 47
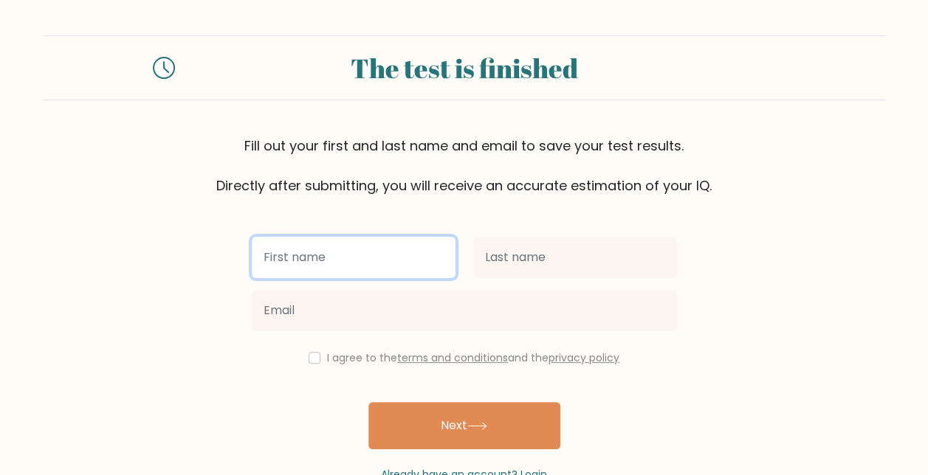
click at [386, 260] on input "text" at bounding box center [354, 257] width 204 height 41
type input "s"
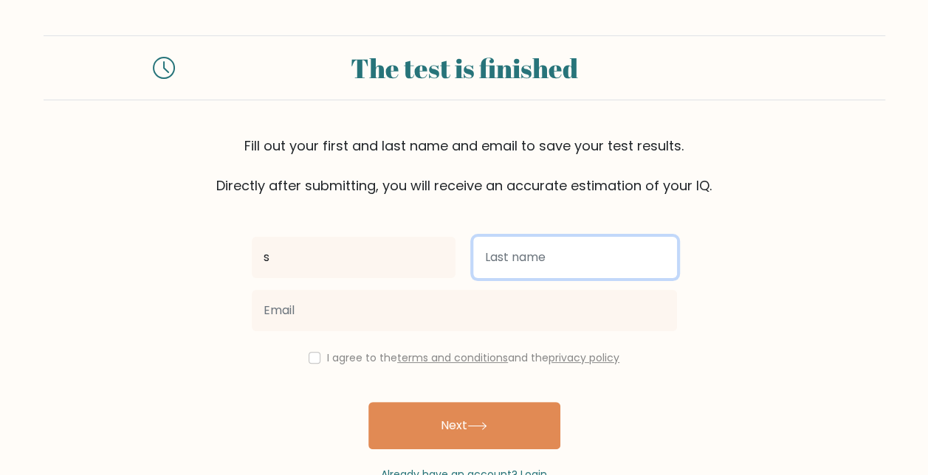
click at [542, 270] on input "text" at bounding box center [575, 257] width 204 height 41
type input "s"
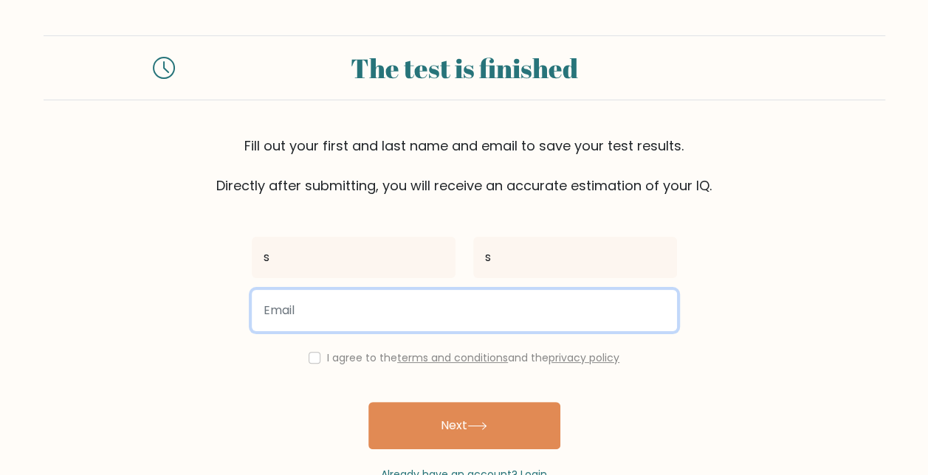
click at [419, 320] on input "email" at bounding box center [464, 310] width 425 height 41
type input "svperc4l1fragilistic@gmail.com"
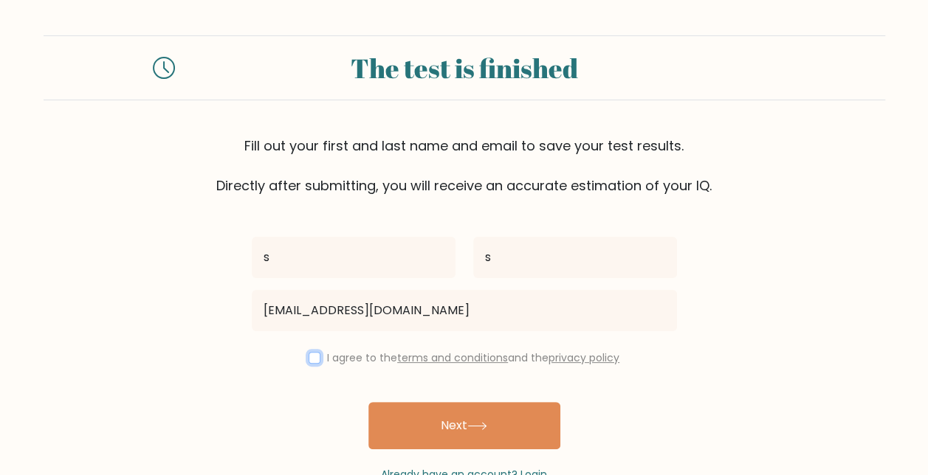
click at [308, 355] on input "checkbox" at bounding box center [314, 358] width 12 height 12
checkbox input "true"
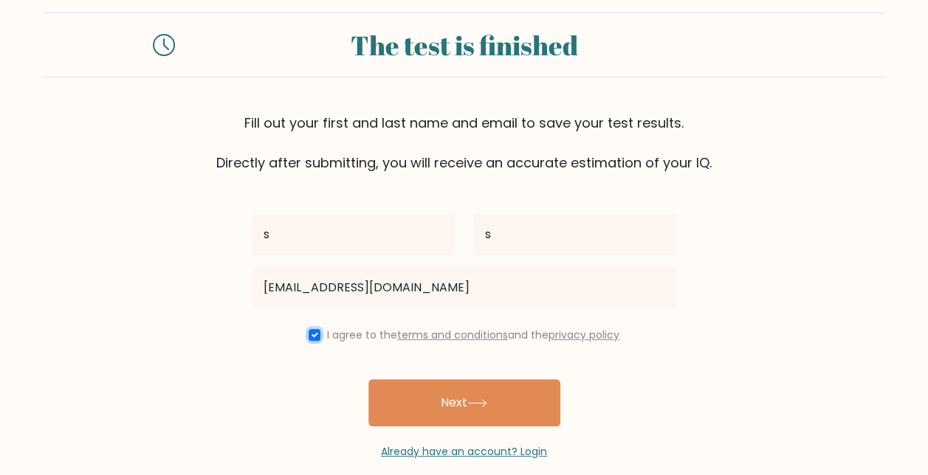
scroll to position [41, 0]
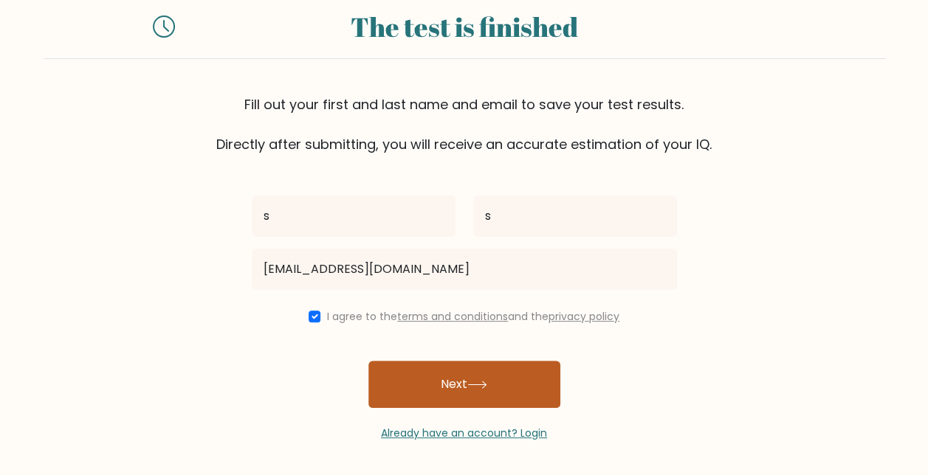
click at [472, 379] on button "Next" at bounding box center [464, 384] width 192 height 47
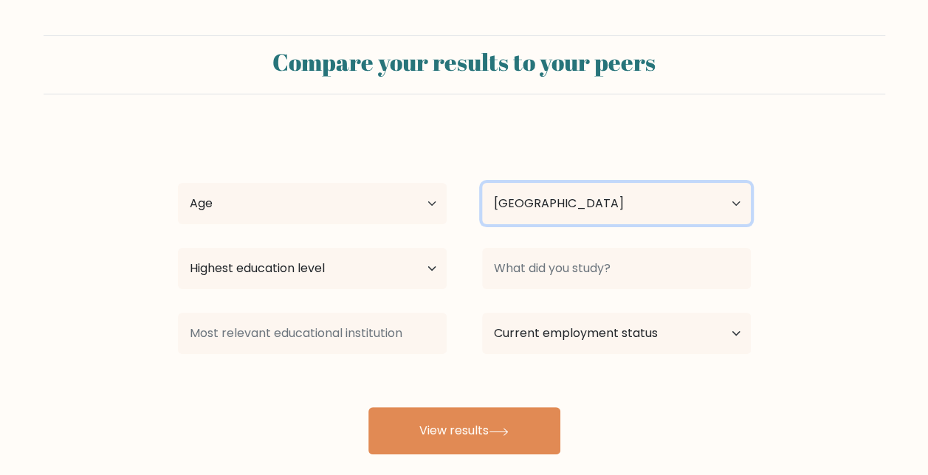
click at [546, 207] on select "Country Afghanistan Albania Algeria American Samoa Andorra Angola Anguilla Anta…" at bounding box center [616, 203] width 269 height 41
select select "IN"
click at [482, 183] on select "Country Afghanistan Albania Algeria American Samoa Andorra Angola Anguilla Anta…" at bounding box center [616, 203] width 269 height 41
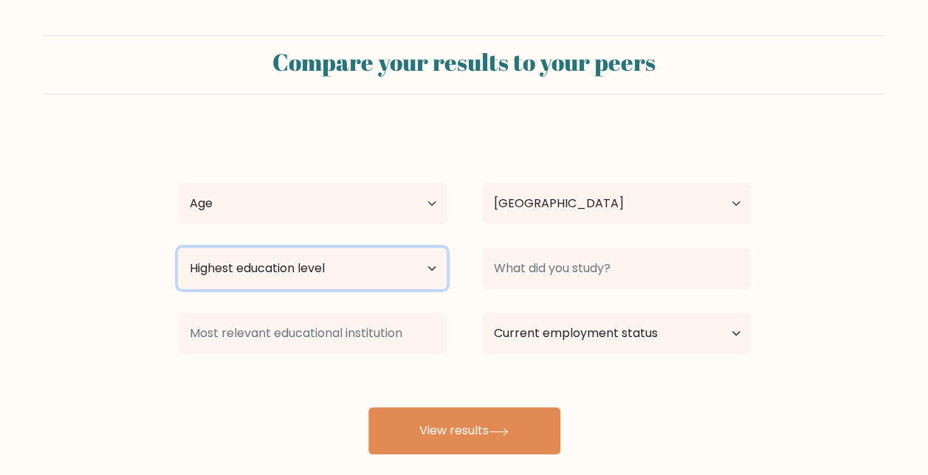
click at [404, 280] on select "Highest education level No schooling Primary Lower Secondary Upper Secondary Oc…" at bounding box center [312, 268] width 269 height 41
select select "no_schooling"
click at [178, 248] on select "Highest education level No schooling Primary Lower Secondary Upper Secondary Oc…" at bounding box center [312, 268] width 269 height 41
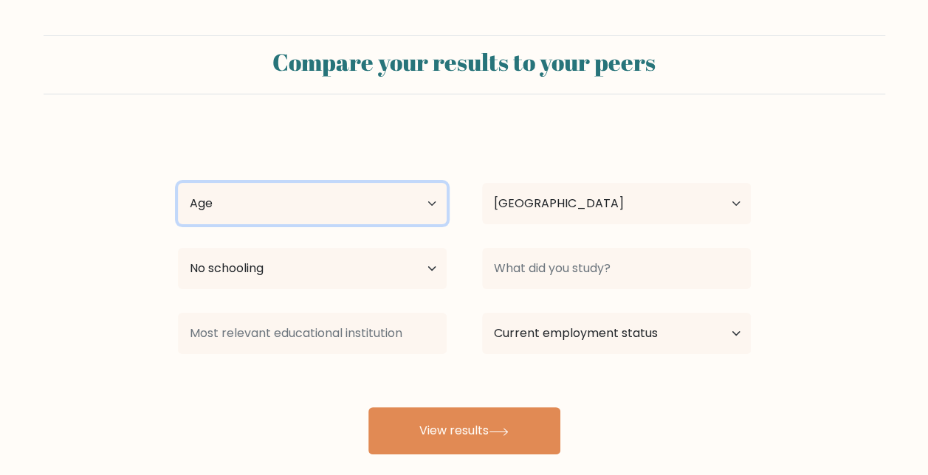
drag, startPoint x: 422, startPoint y: 205, endPoint x: 406, endPoint y: 219, distance: 21.5
click at [422, 205] on select "Age Under 18 years old 18-24 years old 25-34 years old 35-44 years old 45-54 ye…" at bounding box center [312, 203] width 269 height 41
select select "18_24"
click at [178, 183] on select "Age Under 18 years old 18-24 years old 25-34 years old 35-44 years old 45-54 ye…" at bounding box center [312, 203] width 269 height 41
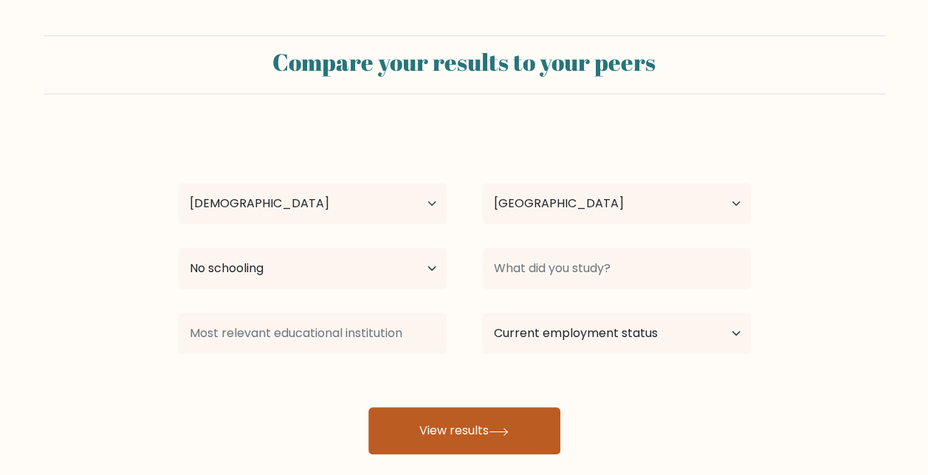
click at [489, 432] on button "View results" at bounding box center [464, 430] width 192 height 47
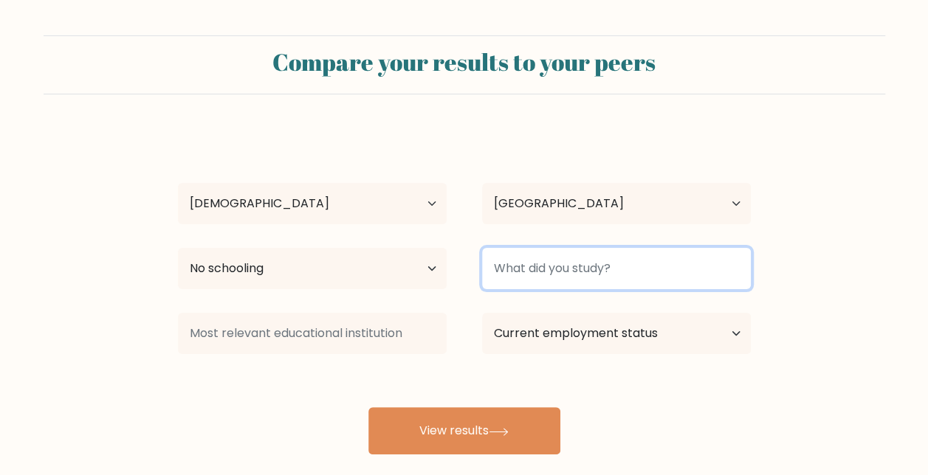
click at [549, 254] on input at bounding box center [616, 268] width 269 height 41
type input "s"
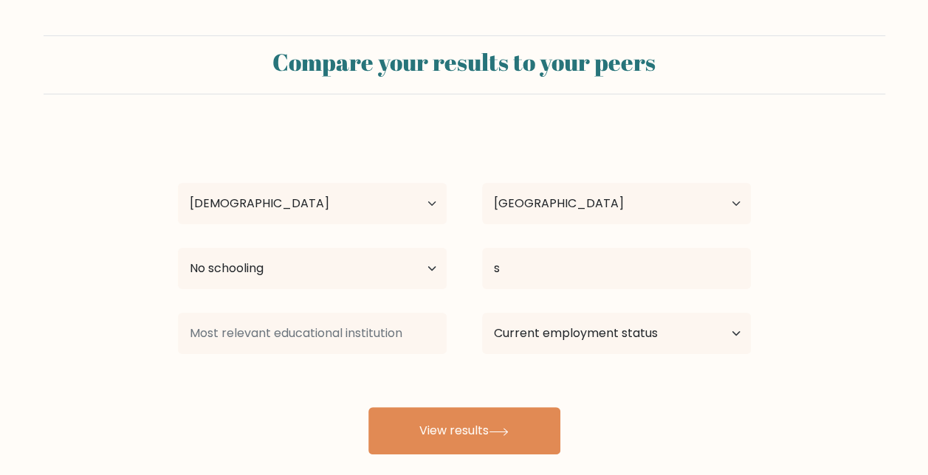
click at [487, 394] on div "s s Age Under 18 years old 18-24 years old 25-34 years old 35-44 years old 45-5…" at bounding box center [464, 292] width 590 height 325
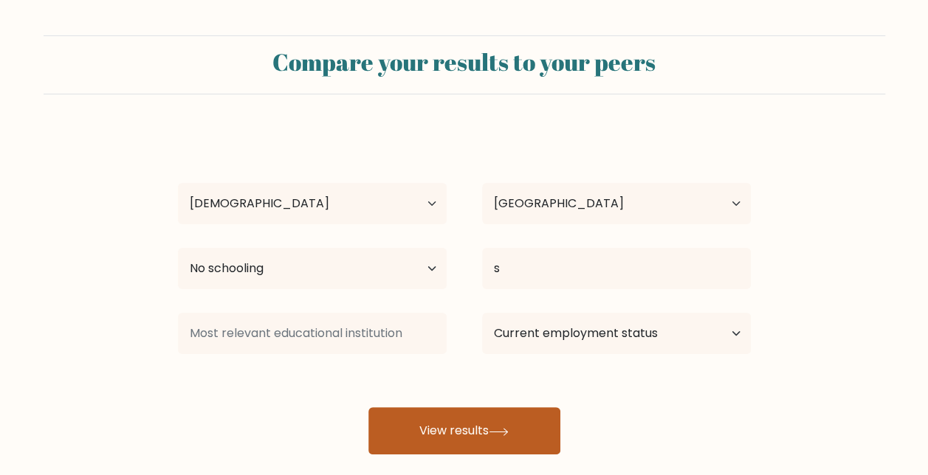
click at [474, 416] on button "View results" at bounding box center [464, 430] width 192 height 47
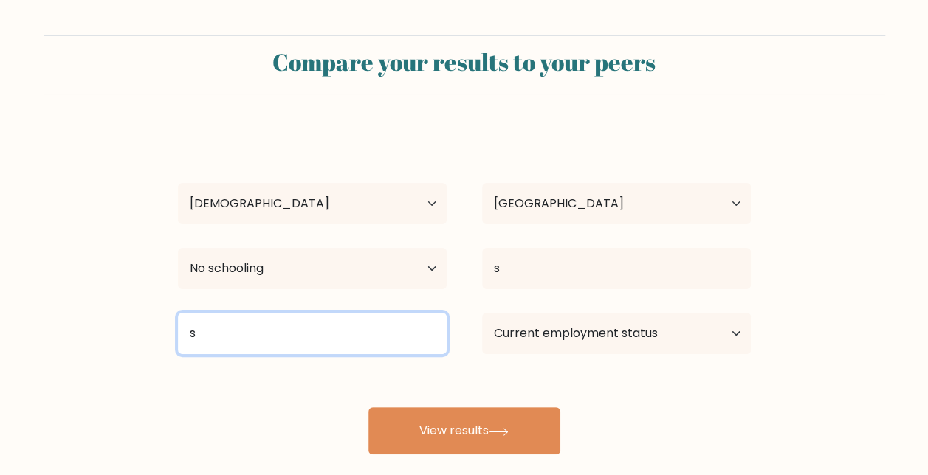
click at [403, 334] on input "s" at bounding box center [312, 333] width 269 height 41
type input "s"
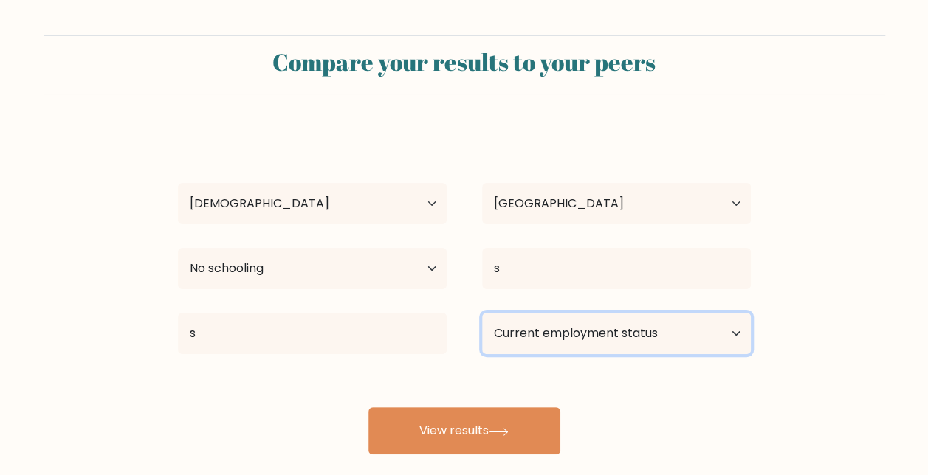
click at [627, 336] on select "Current employment status Employed Student Retired Other / prefer not to answer" at bounding box center [616, 333] width 269 height 41
select select "other"
click at [482, 313] on select "Current employment status Employed Student Retired Other / prefer not to answer" at bounding box center [616, 333] width 269 height 41
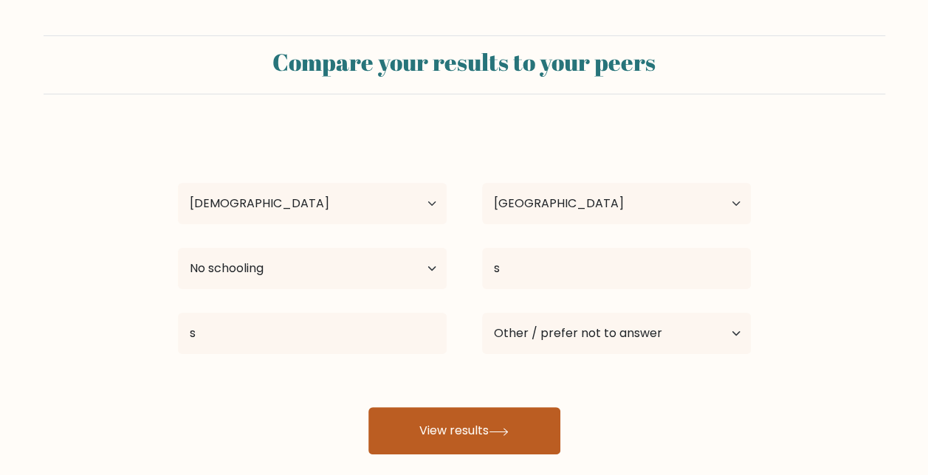
click at [451, 432] on button "View results" at bounding box center [464, 430] width 192 height 47
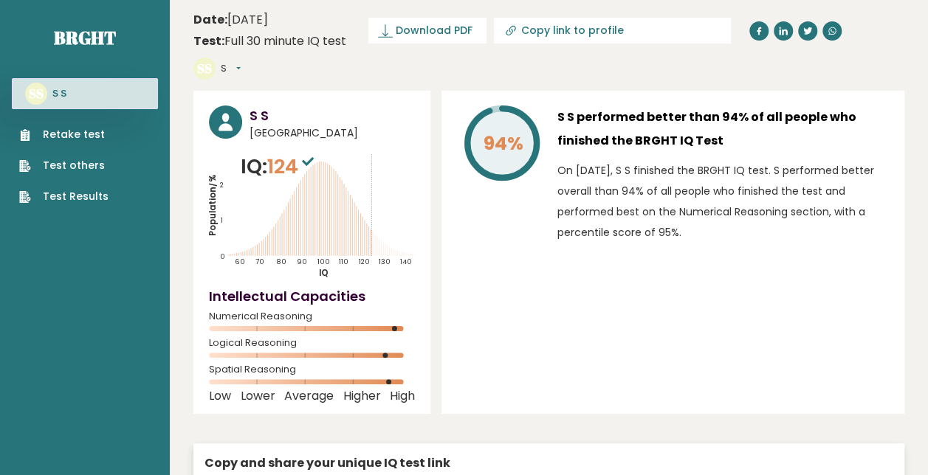
click at [313, 157] on icon at bounding box center [308, 161] width 12 height 9
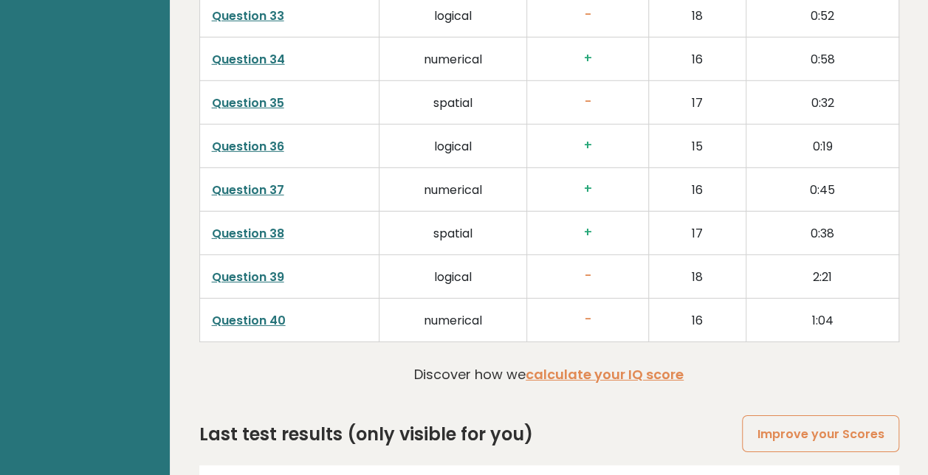
scroll to position [2200, 0]
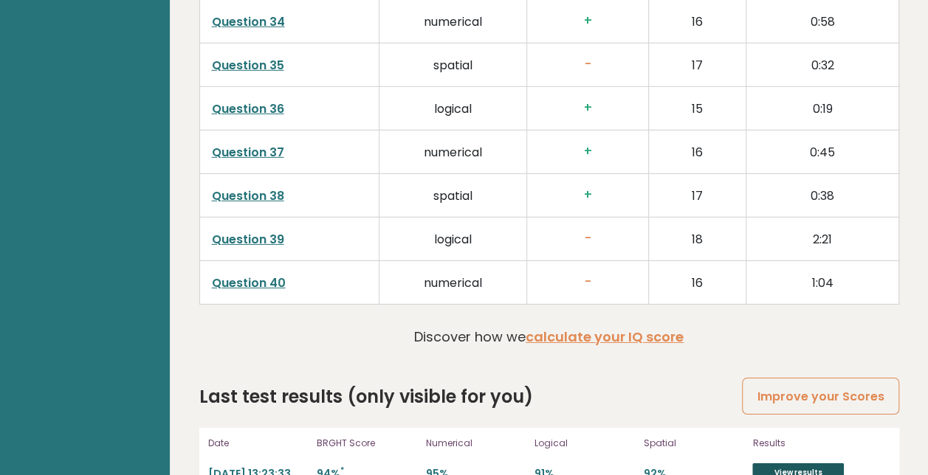
click at [787, 463] on link "View results" at bounding box center [798, 472] width 92 height 19
